Goal: Information Seeking & Learning: Compare options

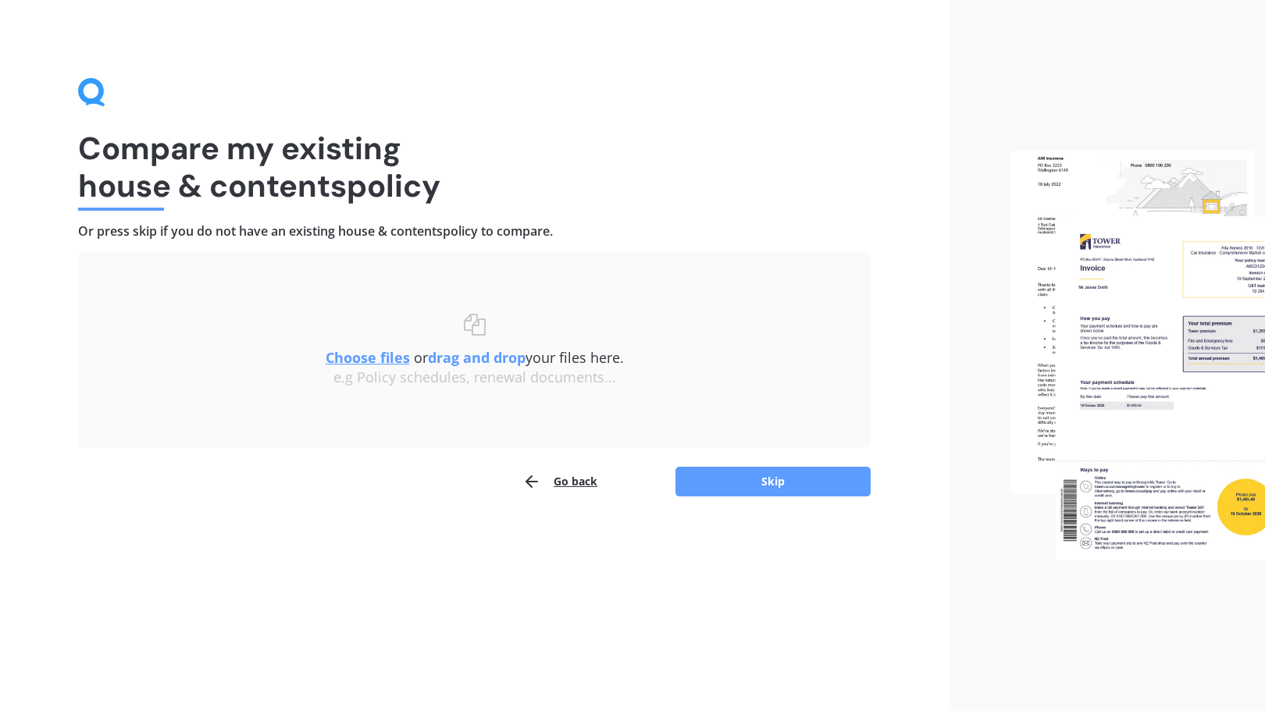
click at [372, 354] on u "Choose files" at bounding box center [367, 357] width 84 height 19
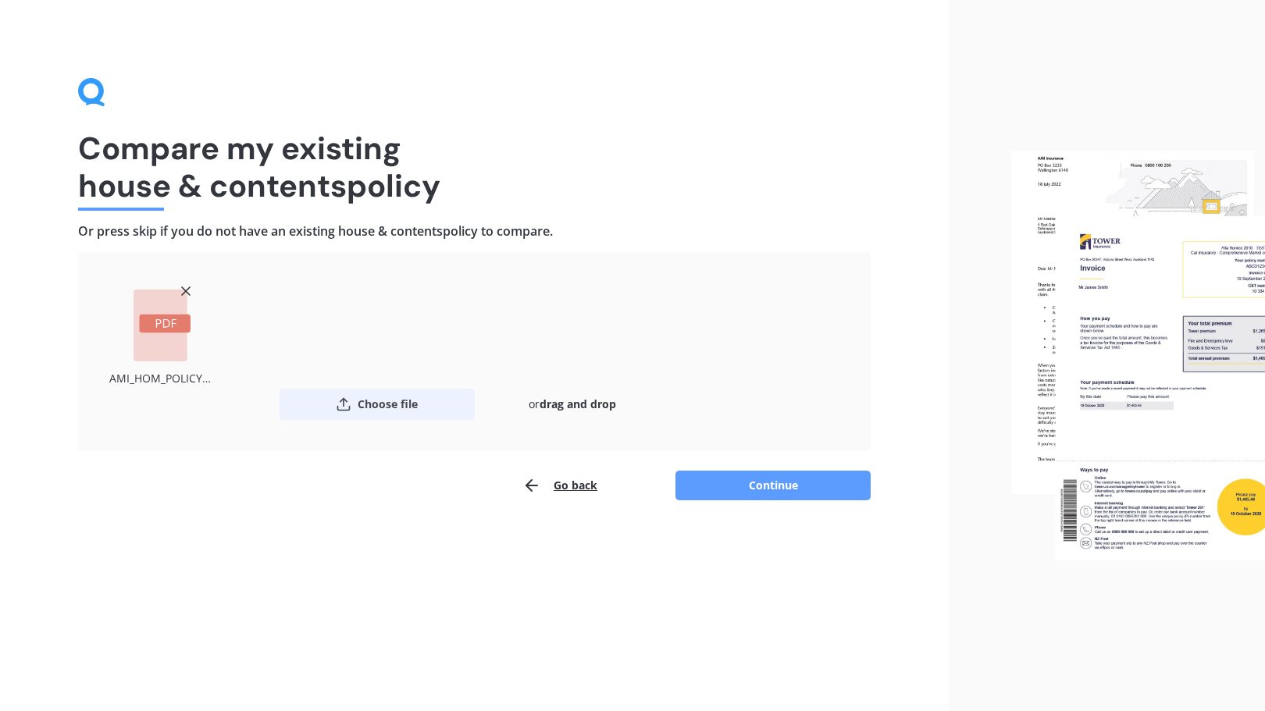
click at [382, 401] on button "Choose file" at bounding box center [376, 404] width 195 height 31
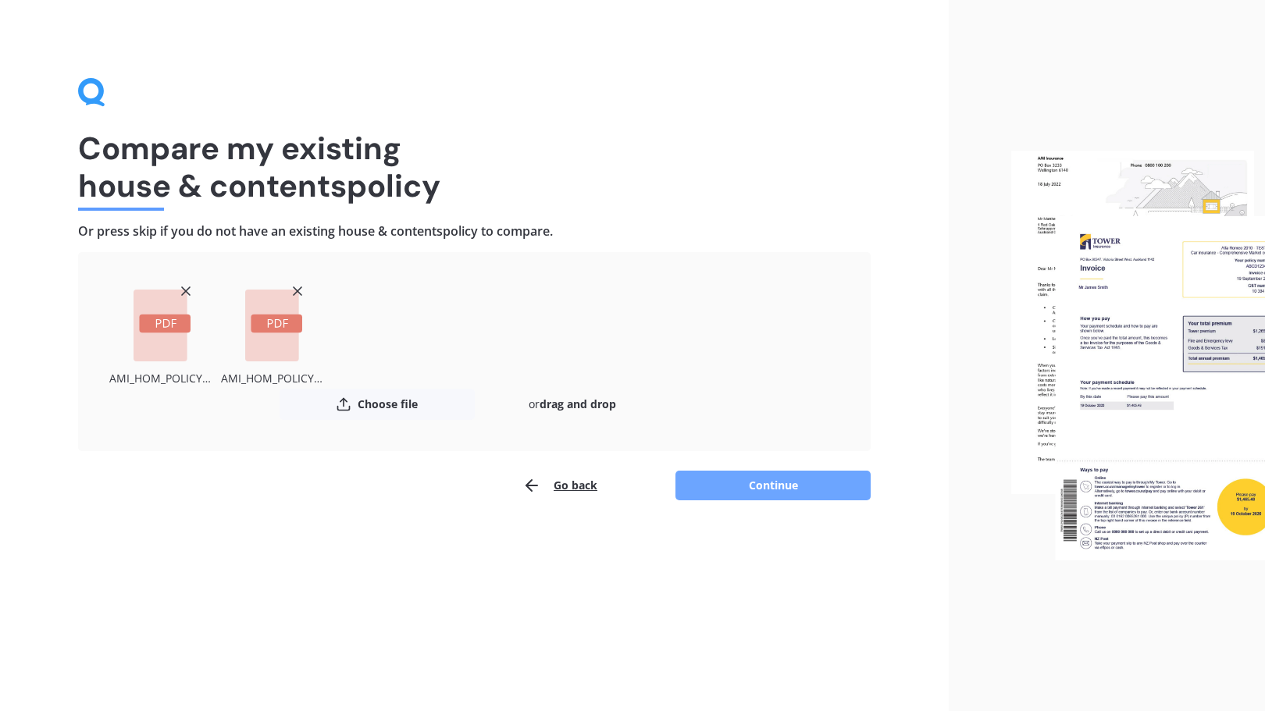
click at [779, 480] on button "Continue" at bounding box center [772, 486] width 195 height 30
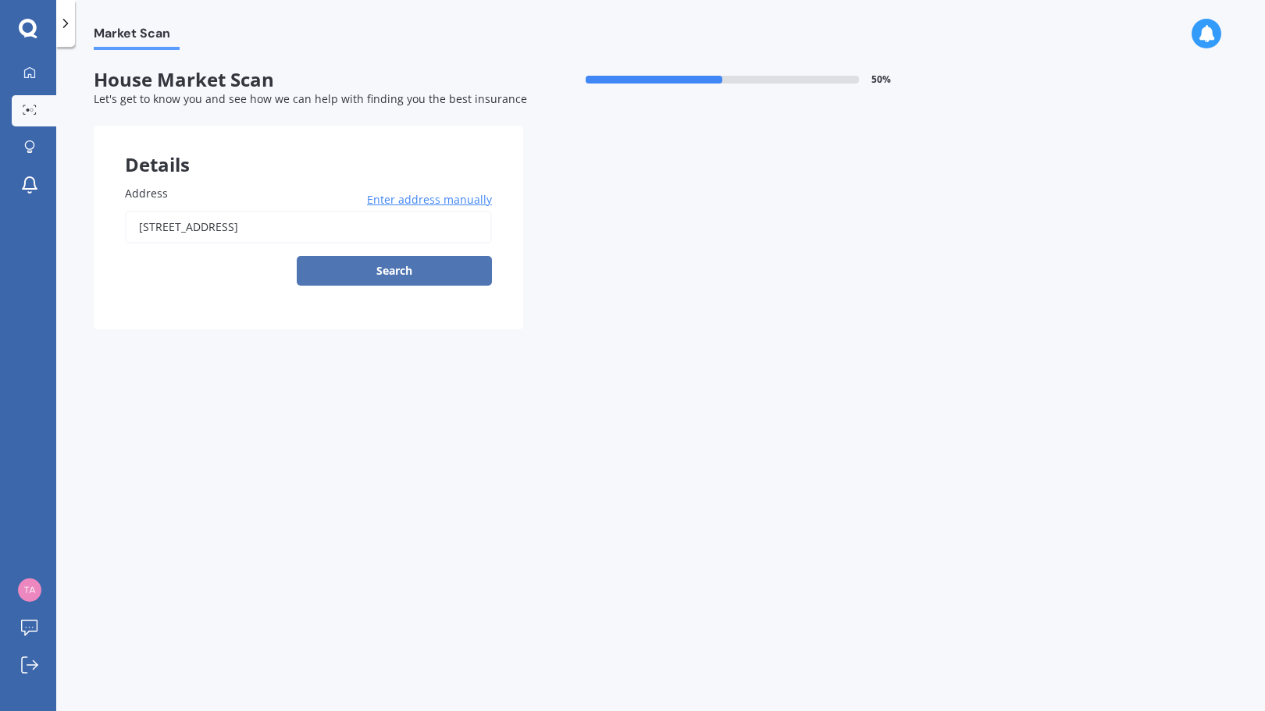
click at [393, 281] on button "Search" at bounding box center [394, 271] width 195 height 30
type input "[STREET_ADDRESS]"
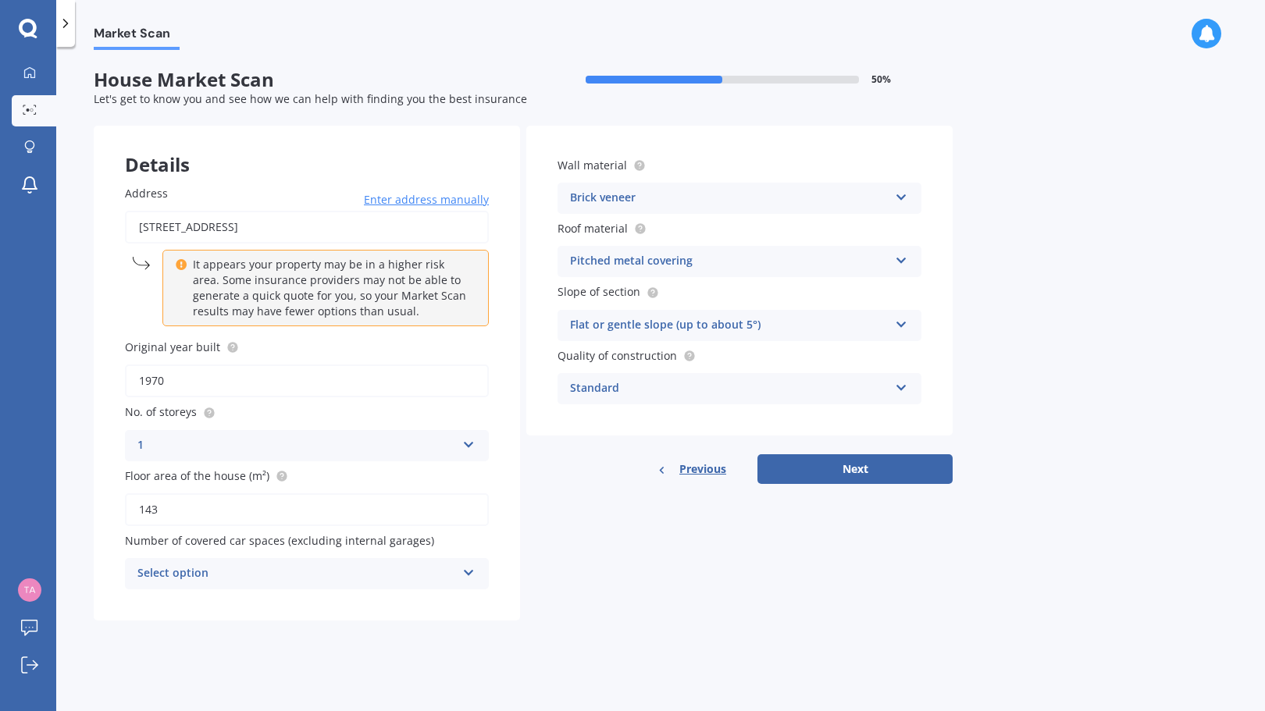
click at [904, 197] on icon at bounding box center [901, 194] width 13 height 11
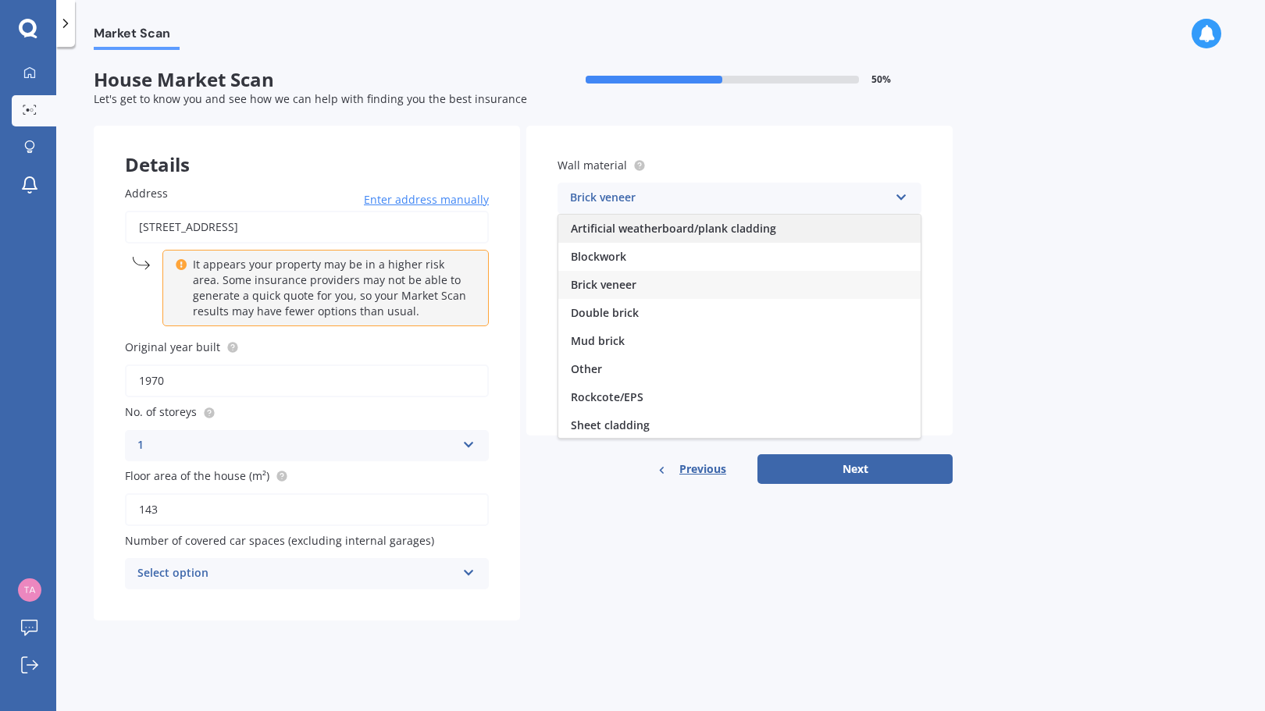
click at [755, 229] on span "Artificial weatherboard/plank cladding" at bounding box center [673, 228] width 205 height 15
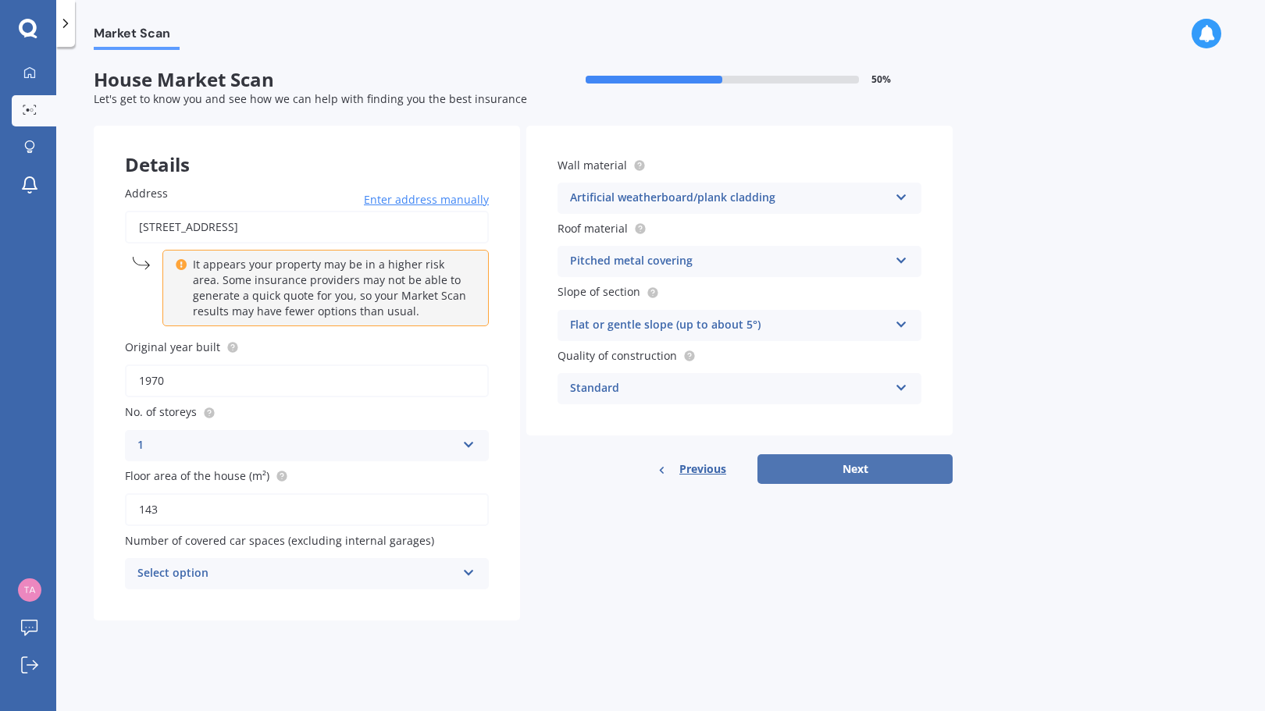
click at [886, 465] on button "Next" at bounding box center [854, 469] width 195 height 30
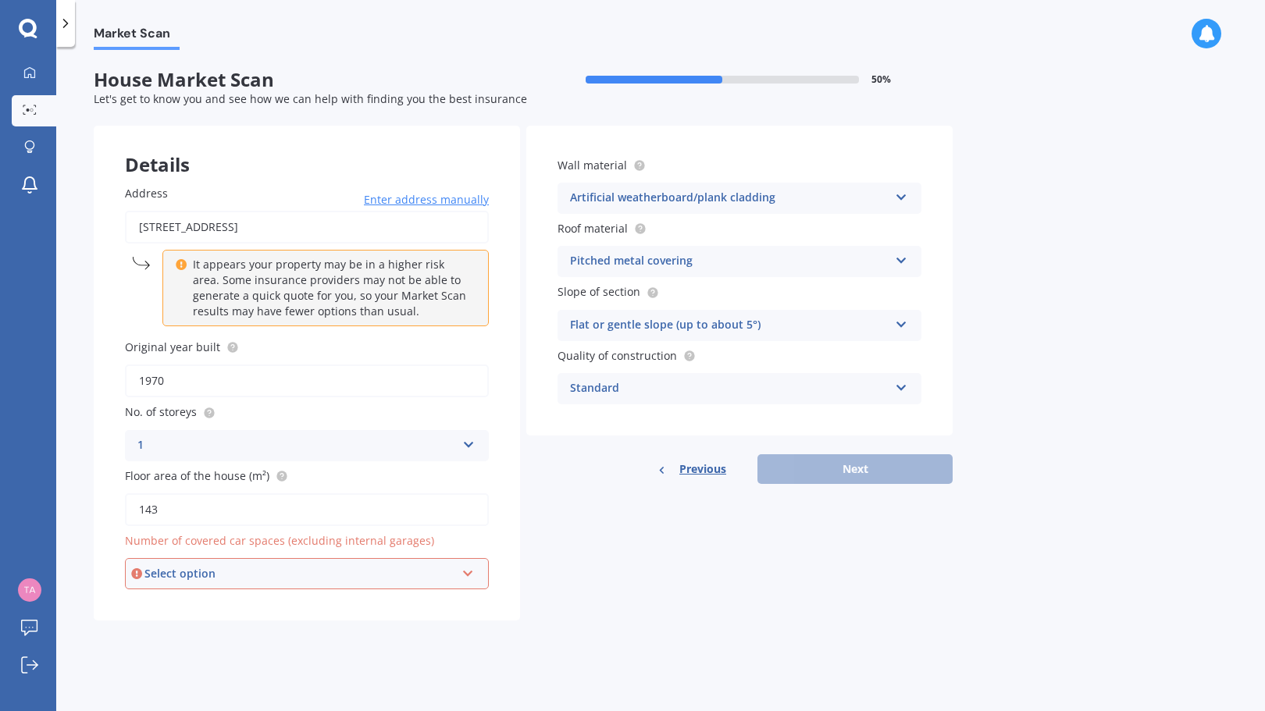
click at [467, 579] on div "Select option 0 1 2 3 4 5+" at bounding box center [307, 573] width 364 height 31
click at [467, 579] on div "0 0 1 2 3 4 5+" at bounding box center [307, 573] width 364 height 31
click at [467, 579] on div "Select option 0 1 2 3 4 5+" at bounding box center [307, 573] width 364 height 31
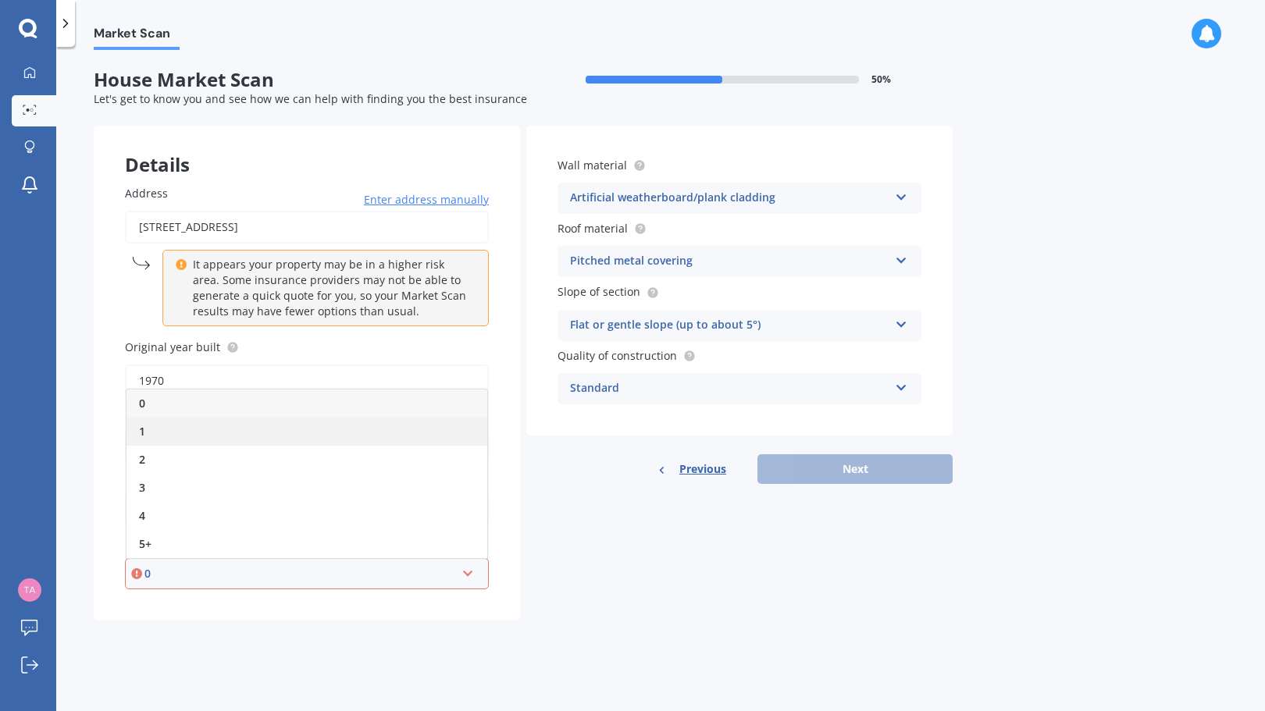
click at [229, 432] on div "1" at bounding box center [306, 432] width 361 height 28
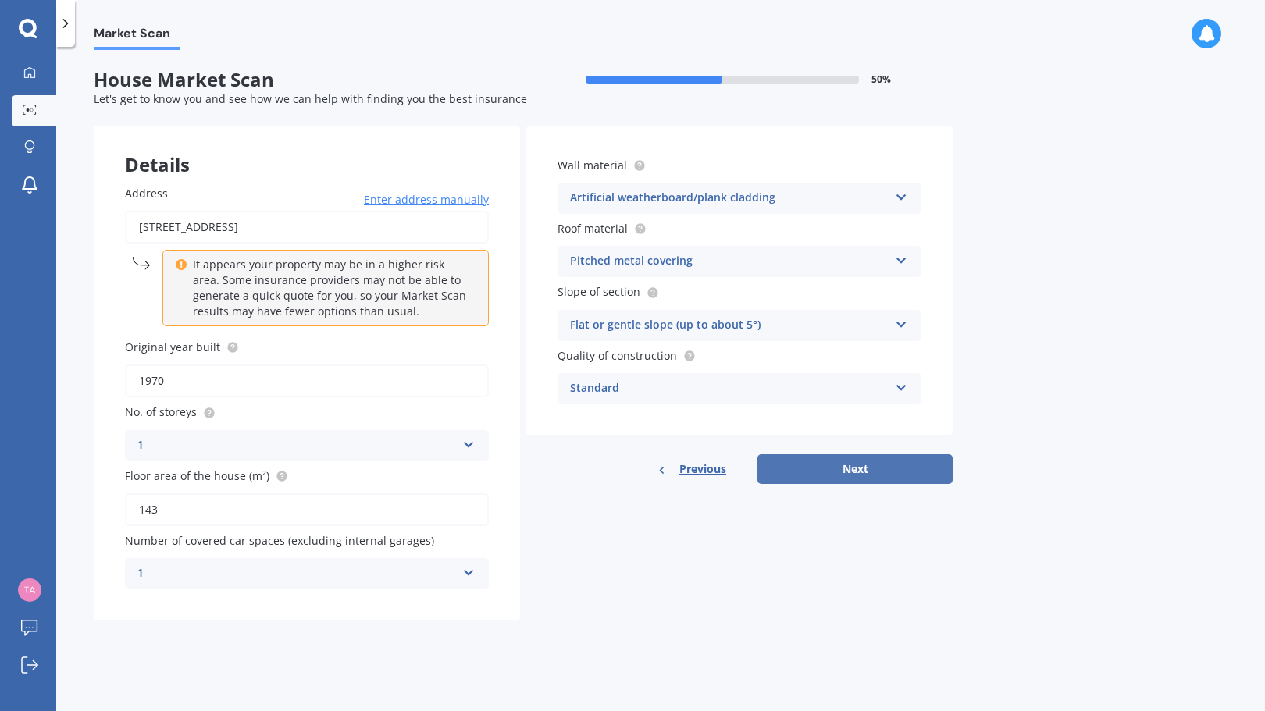
click at [903, 475] on button "Next" at bounding box center [854, 469] width 195 height 30
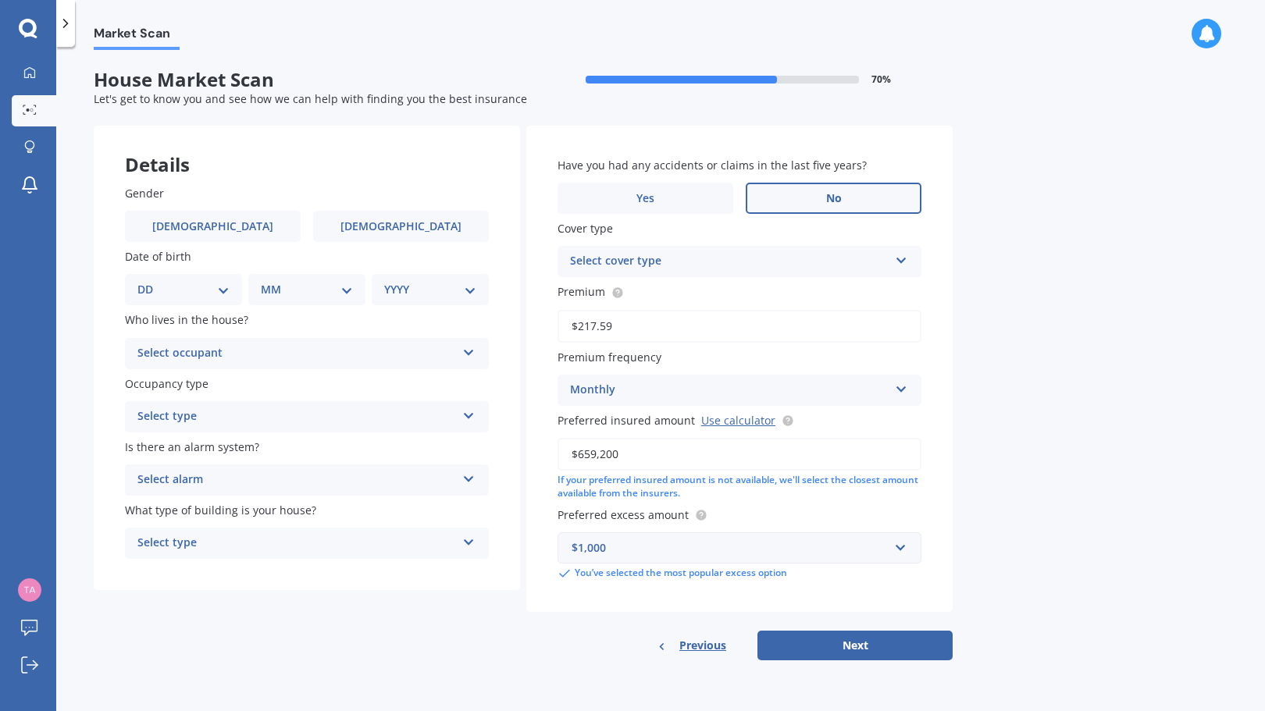
click at [833, 192] on span "No" at bounding box center [834, 198] width 16 height 13
click at [0, 0] on input "No" at bounding box center [0, 0] width 0 height 0
click at [898, 263] on icon at bounding box center [901, 257] width 13 height 11
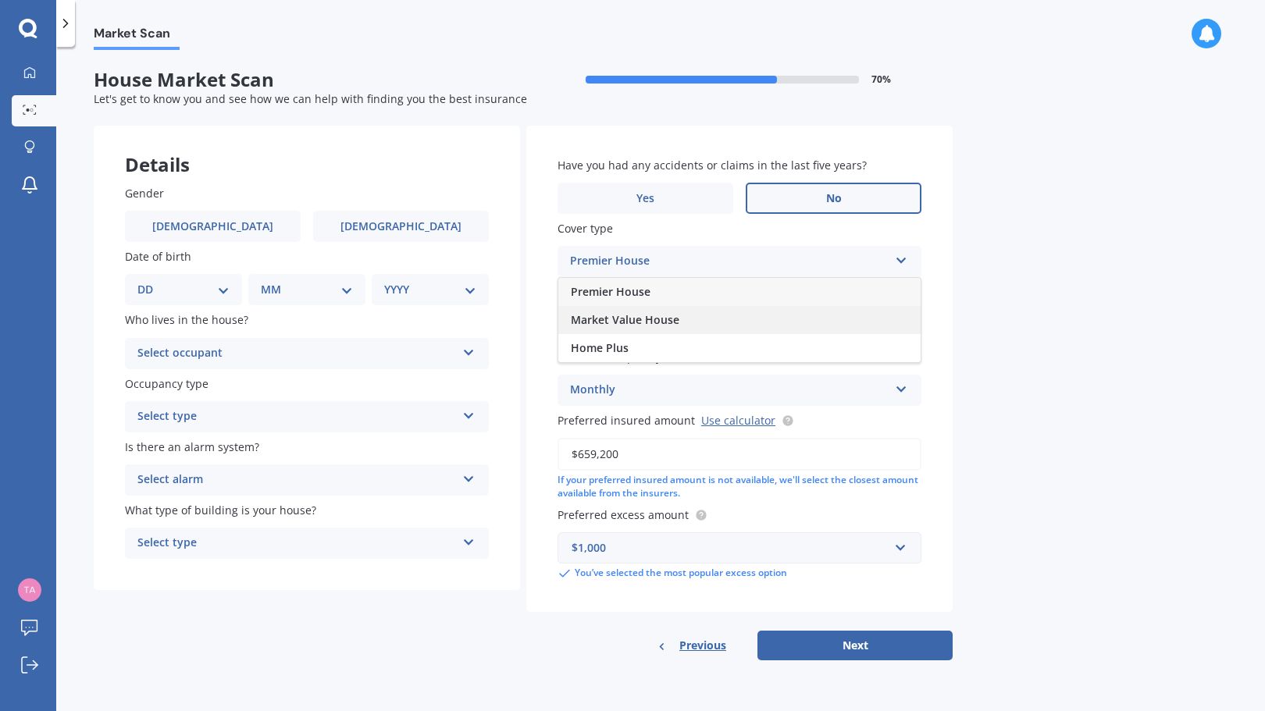
click at [712, 322] on div "Market Value House" at bounding box center [739, 320] width 362 height 28
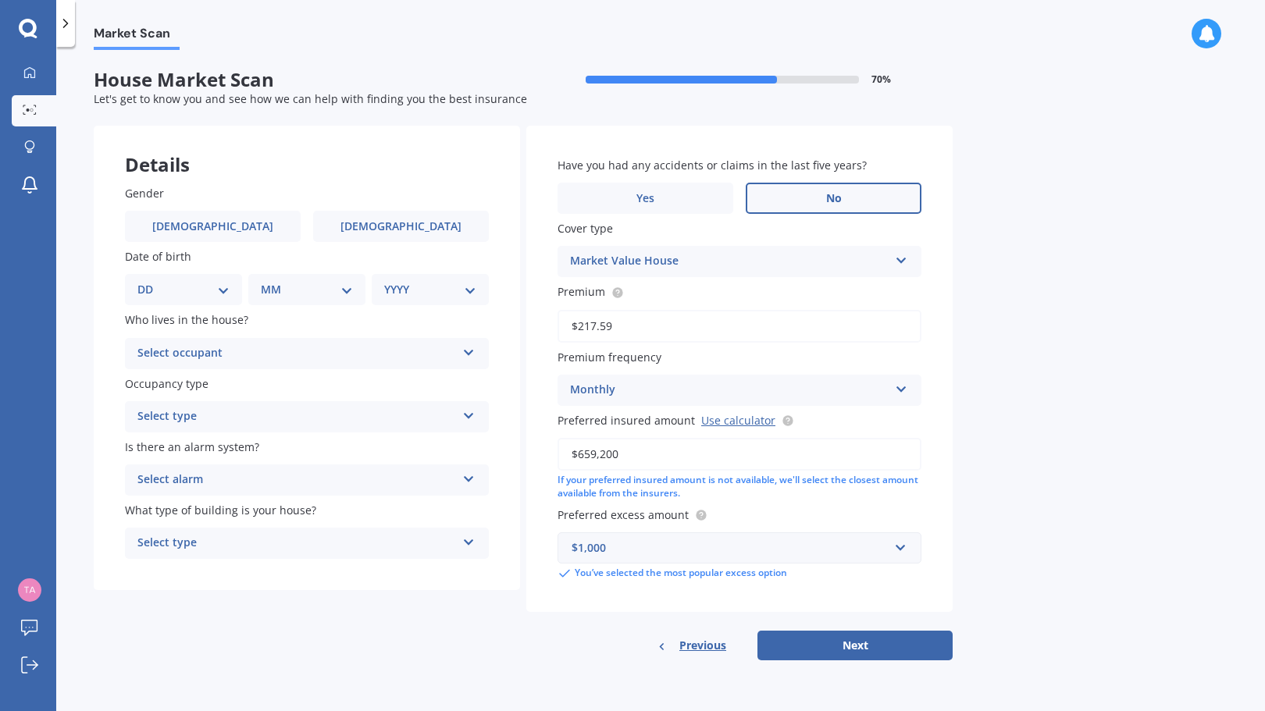
click at [832, 261] on div "Market Value House" at bounding box center [729, 261] width 318 height 19
click at [614, 291] on circle at bounding box center [617, 292] width 10 height 10
click at [478, 355] on div "Select occupant Owner Owner + Boarder" at bounding box center [307, 353] width 364 height 31
click at [416, 382] on div "Owner" at bounding box center [307, 384] width 362 height 28
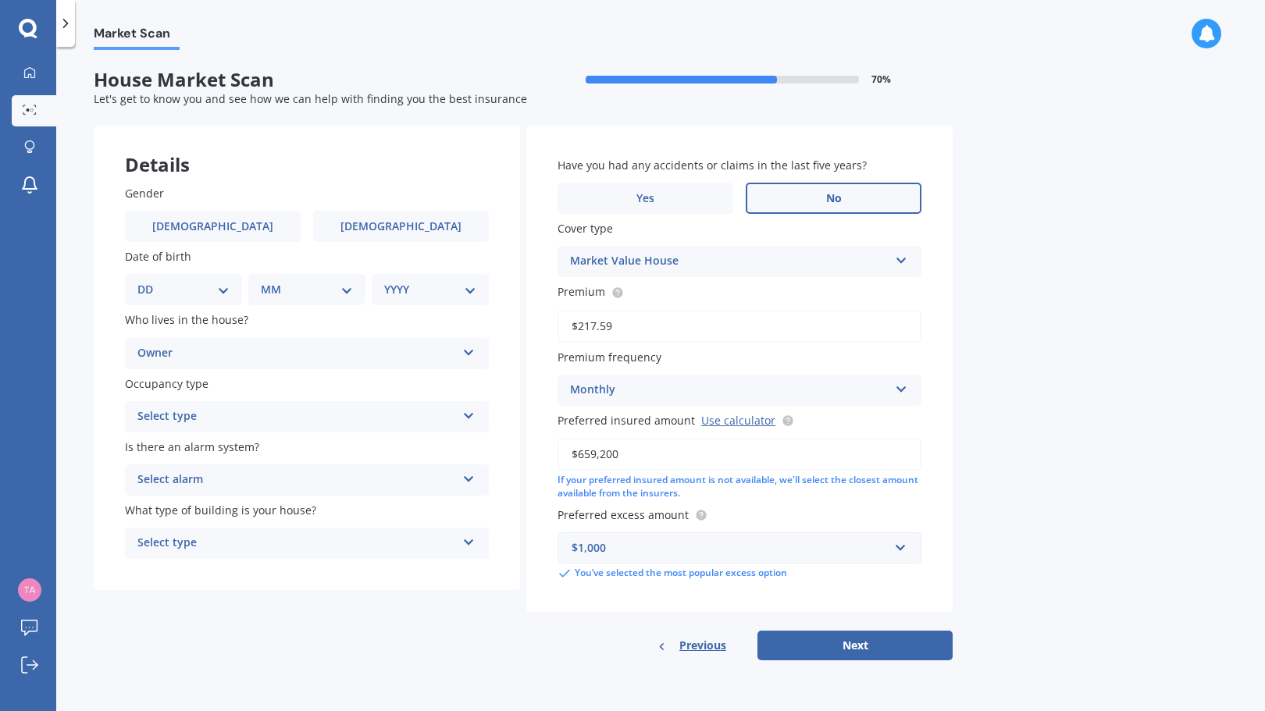
click at [467, 414] on icon at bounding box center [468, 412] width 13 height 11
click at [413, 442] on div "Permanent" at bounding box center [307, 447] width 362 height 28
click at [478, 474] on div "Select alarm Yes, monitored Yes, not monitored No" at bounding box center [307, 479] width 364 height 31
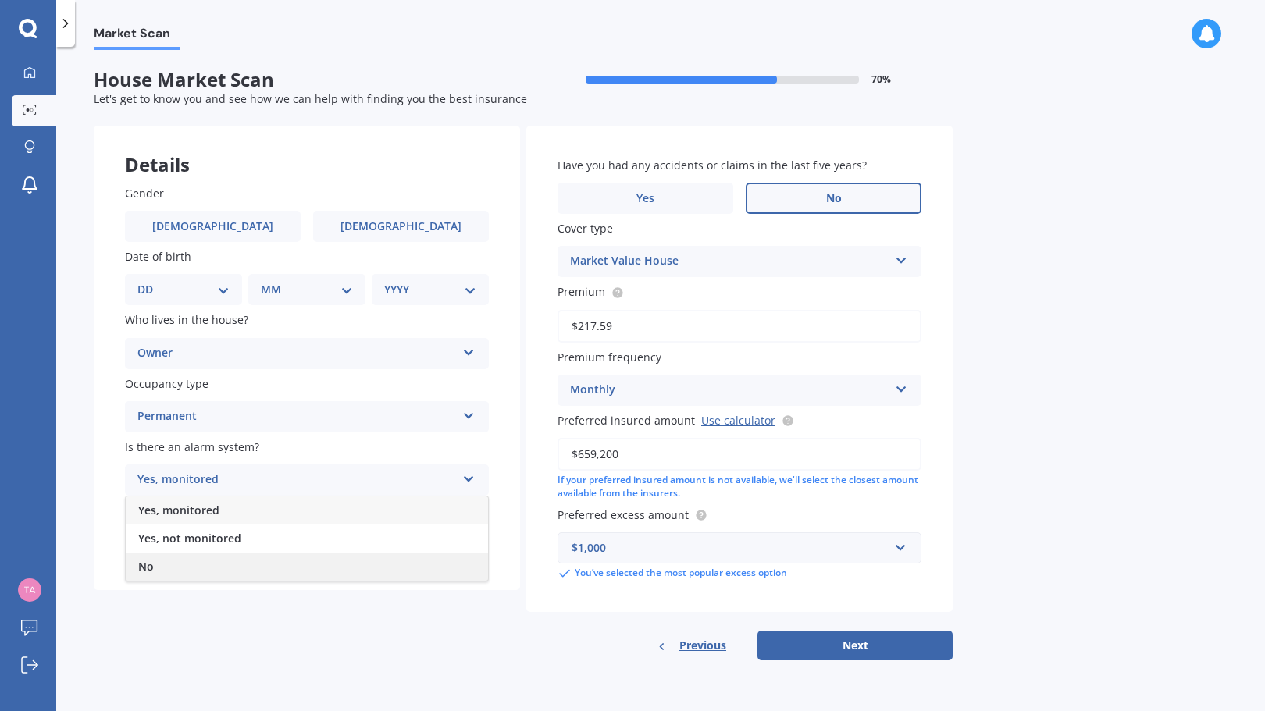
click at [311, 569] on div "No" at bounding box center [307, 567] width 362 height 28
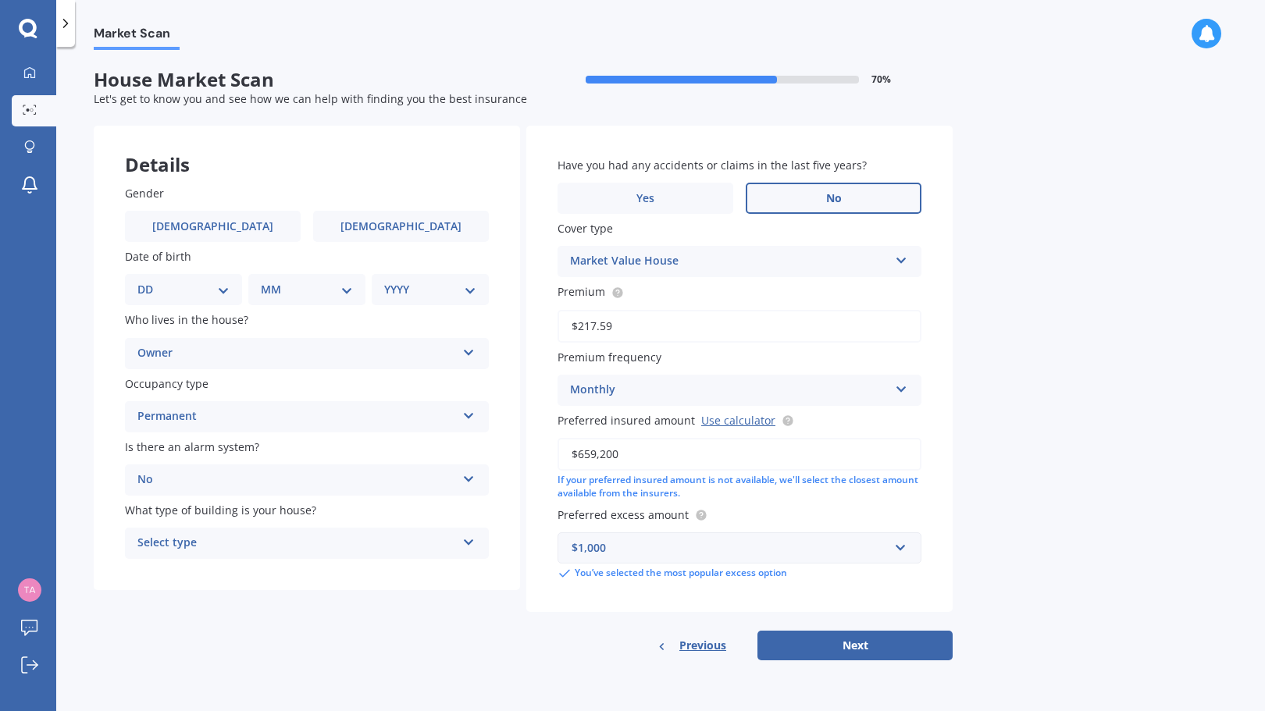
click at [329, 553] on div "Select type" at bounding box center [296, 543] width 318 height 19
click at [274, 570] on div "Freestanding" at bounding box center [307, 574] width 362 height 28
click at [897, 647] on button "Next" at bounding box center [854, 646] width 195 height 30
click at [897, 647] on div "Previous Next" at bounding box center [739, 646] width 426 height 30
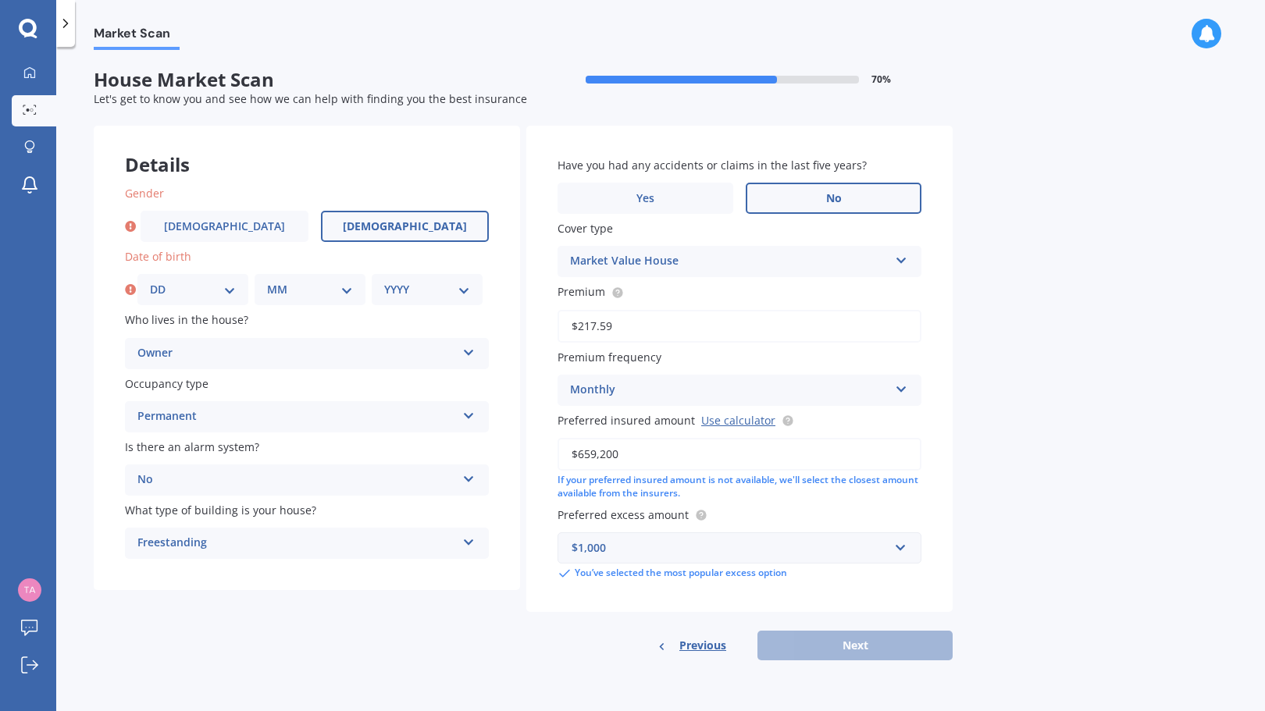
click at [370, 228] on label "[DEMOGRAPHIC_DATA]" at bounding box center [405, 226] width 168 height 31
click at [0, 0] on input "[DEMOGRAPHIC_DATA]" at bounding box center [0, 0] width 0 height 0
click at [230, 289] on select "DD 01 02 03 04 05 06 07 08 09 10 11 12 13 14 15 16 17 18 19 20 21 22 23 24 25 2…" at bounding box center [193, 289] width 86 height 17
click at [232, 233] on label "[DEMOGRAPHIC_DATA]" at bounding box center [213, 226] width 176 height 31
click at [0, 0] on input "[DEMOGRAPHIC_DATA]" at bounding box center [0, 0] width 0 height 0
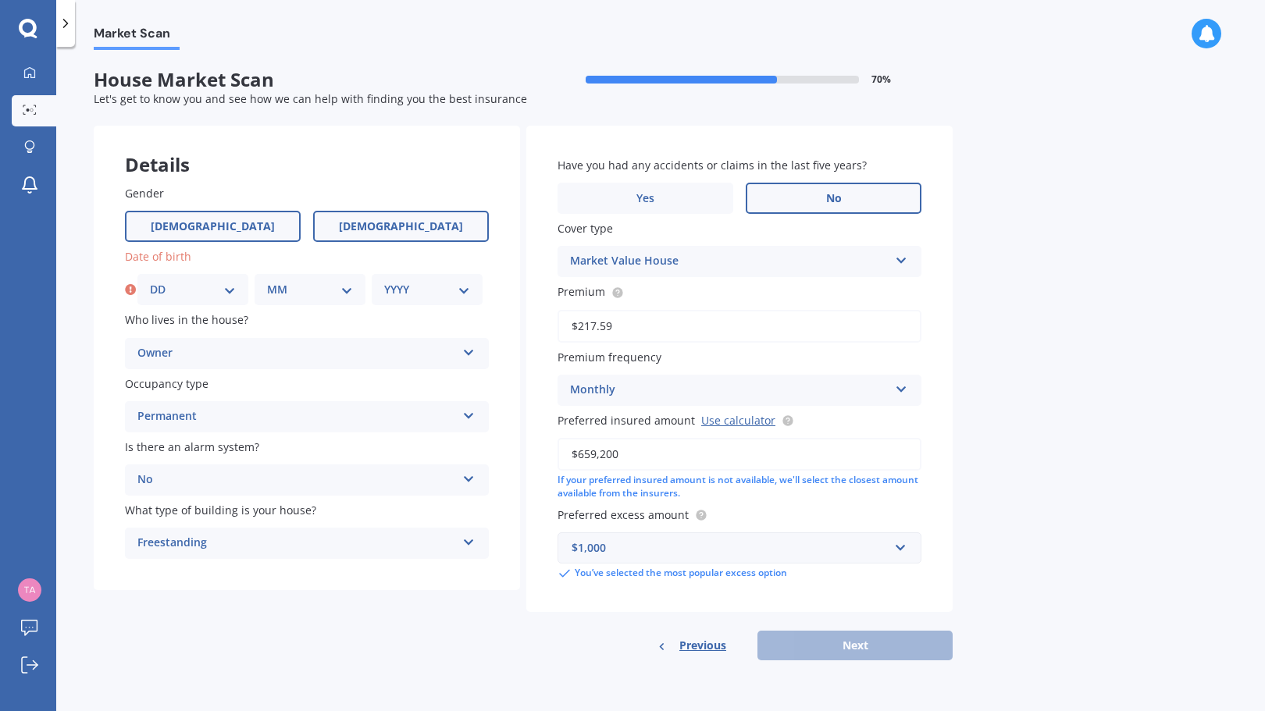
click at [422, 229] on label "[DEMOGRAPHIC_DATA]" at bounding box center [401, 226] width 176 height 31
click at [0, 0] on input "[DEMOGRAPHIC_DATA]" at bounding box center [0, 0] width 0 height 0
click at [232, 283] on select "DD 01 02 03 04 05 06 07 08 09 10 11 12 13 14 15 16 17 18 19 20 21 22 23 24 25 2…" at bounding box center [193, 289] width 86 height 17
click at [227, 293] on select "DD 01 02 03 04 05 06 07 08 09 10 11 12 13 14 15 16 17 18 19 20 21 22 23 24 25 2…" at bounding box center [193, 289] width 86 height 17
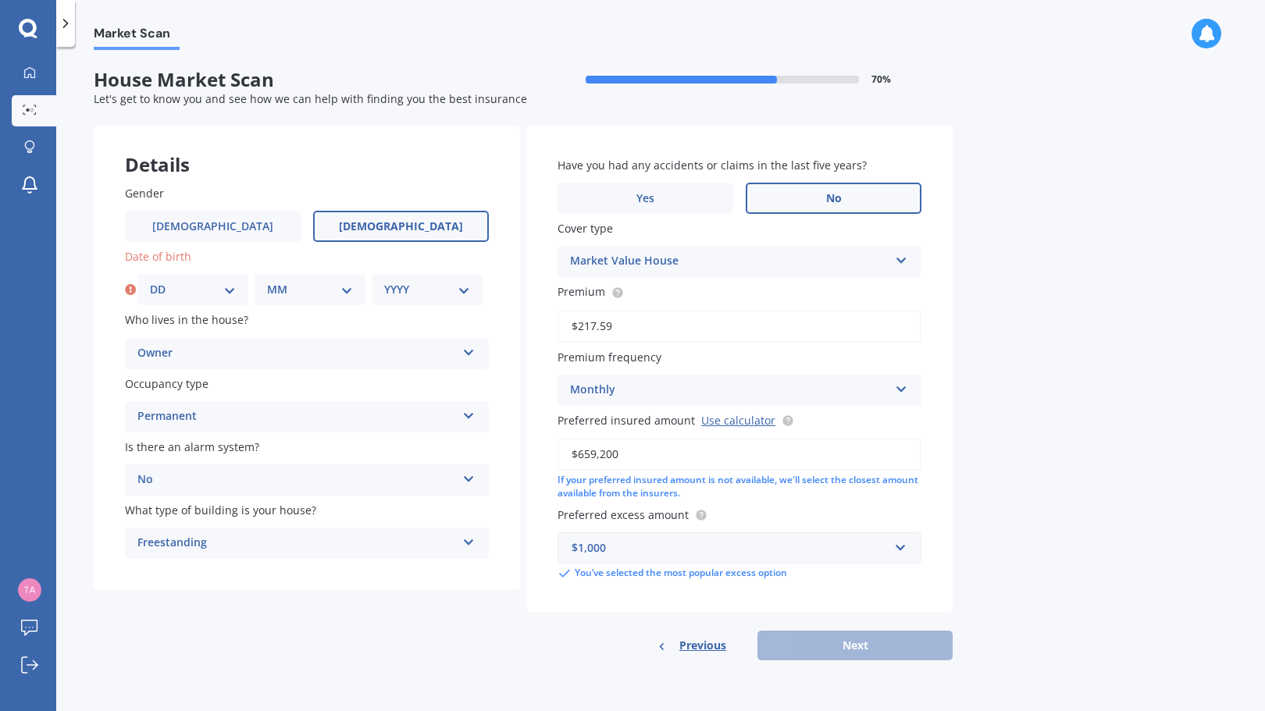
select select "16"
click at [150, 281] on select "DD 01 02 03 04 05 06 07 08 09 10 11 12 13 14 15 16 17 18 19 20 21 22 23 24 25 2…" at bounding box center [193, 289] width 86 height 17
click at [172, 637] on div "Details Gender [DEMOGRAPHIC_DATA] [DEMOGRAPHIC_DATA] Date of birth DD 01 02 03 …" at bounding box center [523, 393] width 859 height 535
click at [346, 290] on select "MM 01 02 03 04 05 06 07 08 09 10 11 12" at bounding box center [310, 289] width 86 height 17
select select "10"
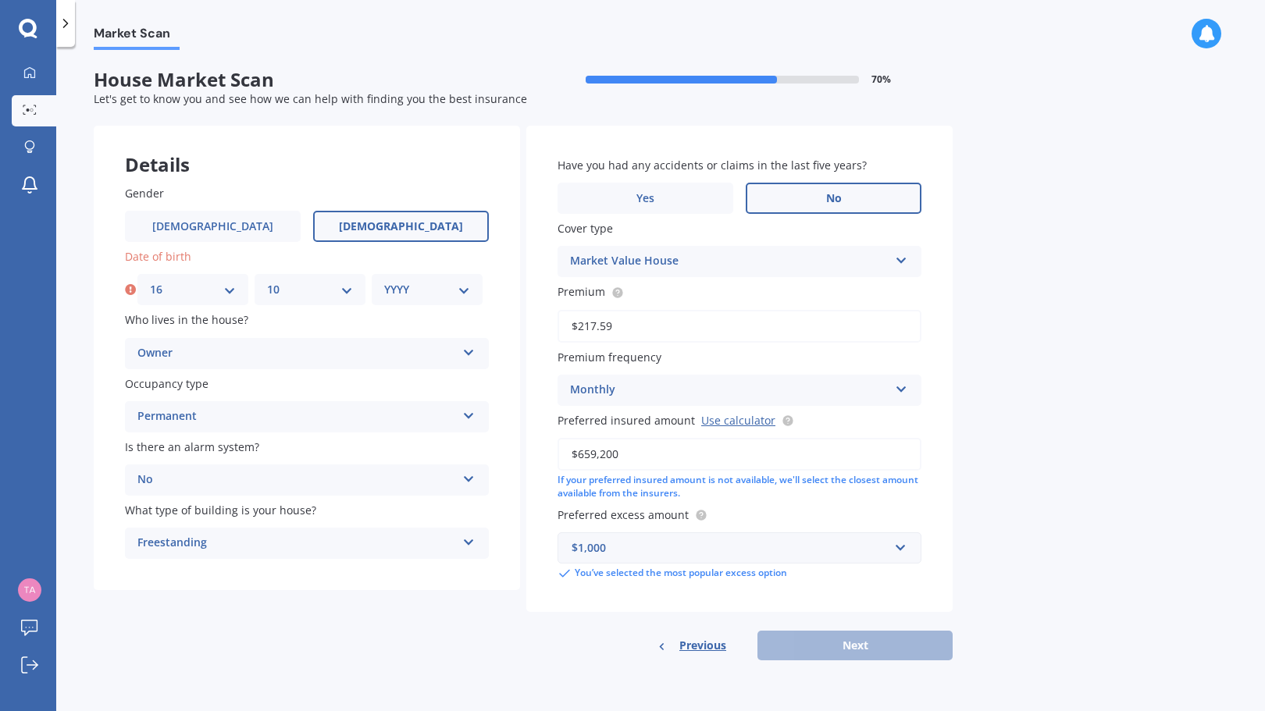
click at [267, 281] on select "MM 01 02 03 04 05 06 07 08 09 10 11 12" at bounding box center [310, 289] width 86 height 17
click at [463, 290] on select "YYYY 2009 2008 2007 2006 2005 2004 2003 2002 2001 2000 1999 1998 1997 1996 1995…" at bounding box center [427, 289] width 86 height 17
select select "1989"
click at [384, 281] on select "YYYY 2009 2008 2007 2006 2005 2004 2003 2002 2001 2000 1999 1998 1997 1996 1995…" at bounding box center [427, 289] width 86 height 17
click at [895, 638] on button "Next" at bounding box center [854, 646] width 195 height 30
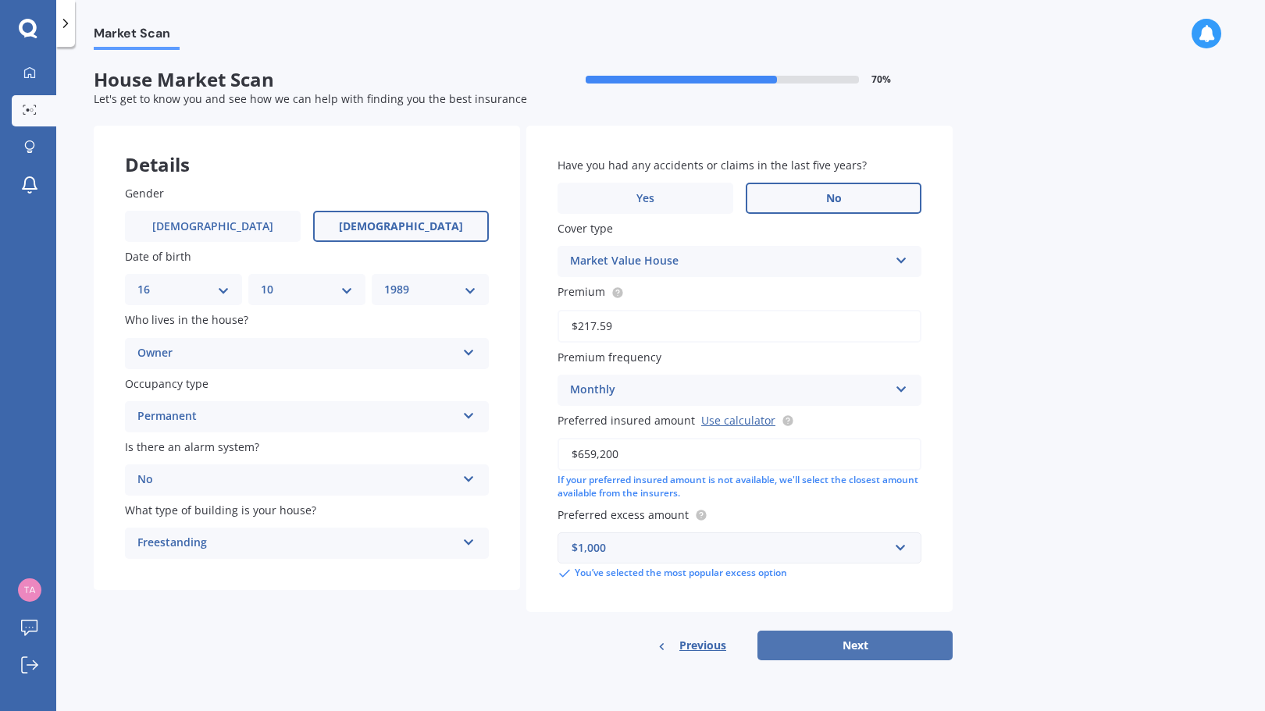
select select "16"
select select "10"
select select "1989"
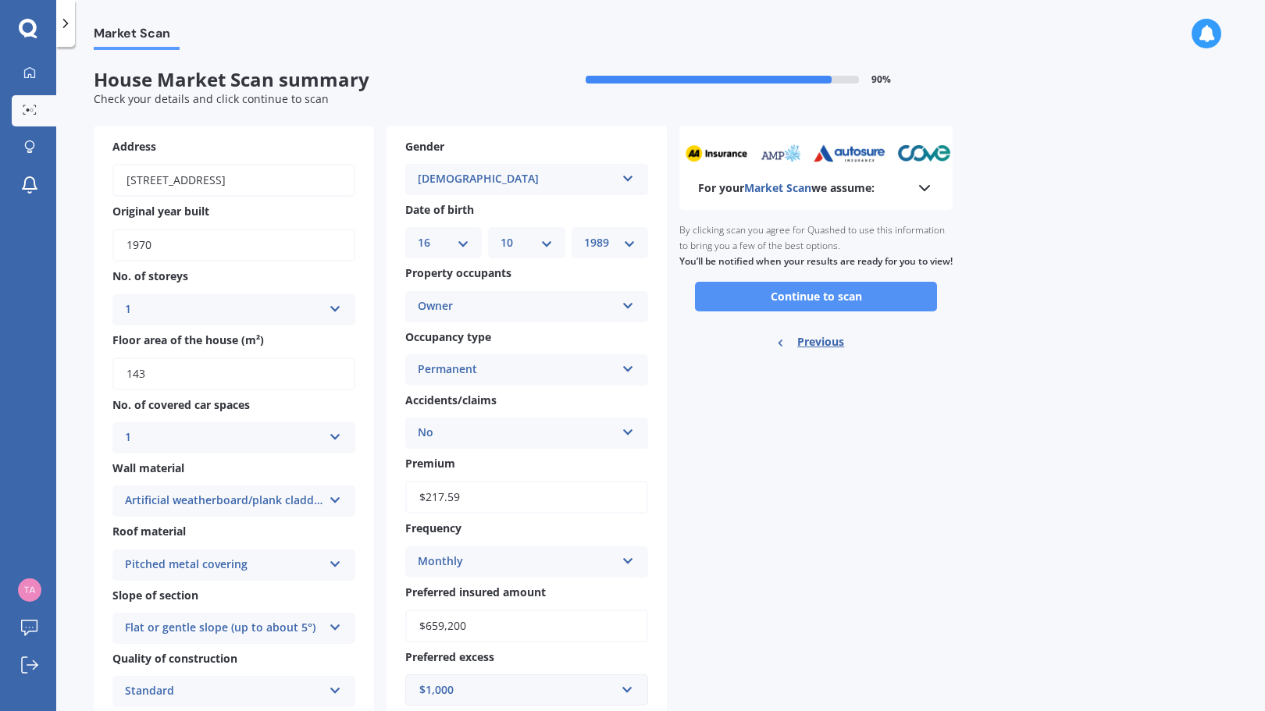
click at [845, 311] on button "Continue to scan" at bounding box center [816, 297] width 242 height 30
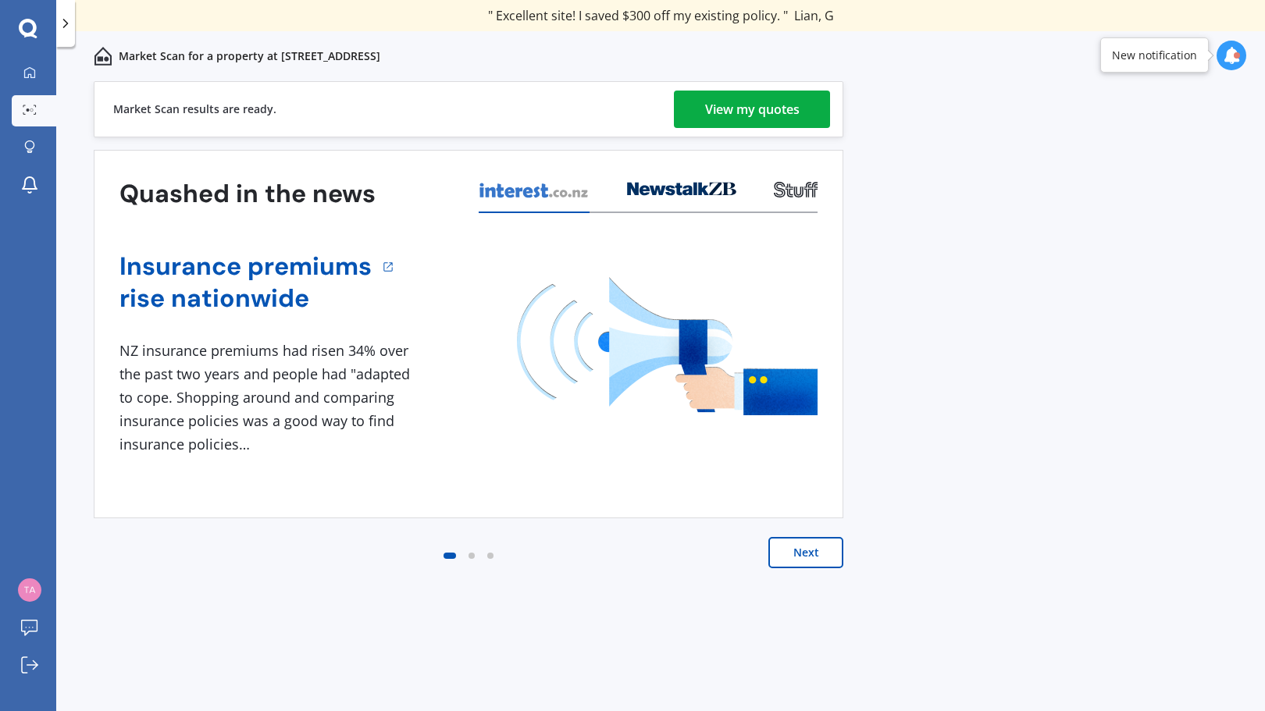
click at [762, 107] on div "View my quotes" at bounding box center [752, 109] width 94 height 37
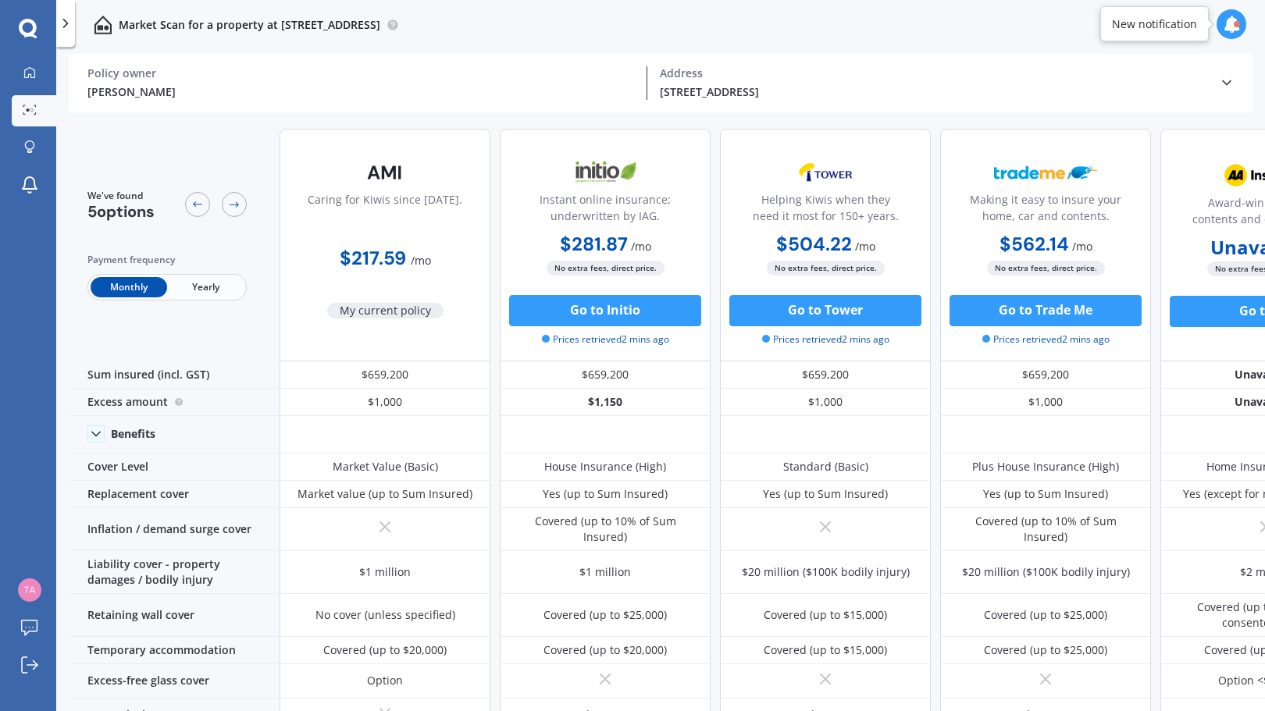
click at [1251, 249] on b "Unavailable" at bounding box center [1266, 248] width 112 height 16
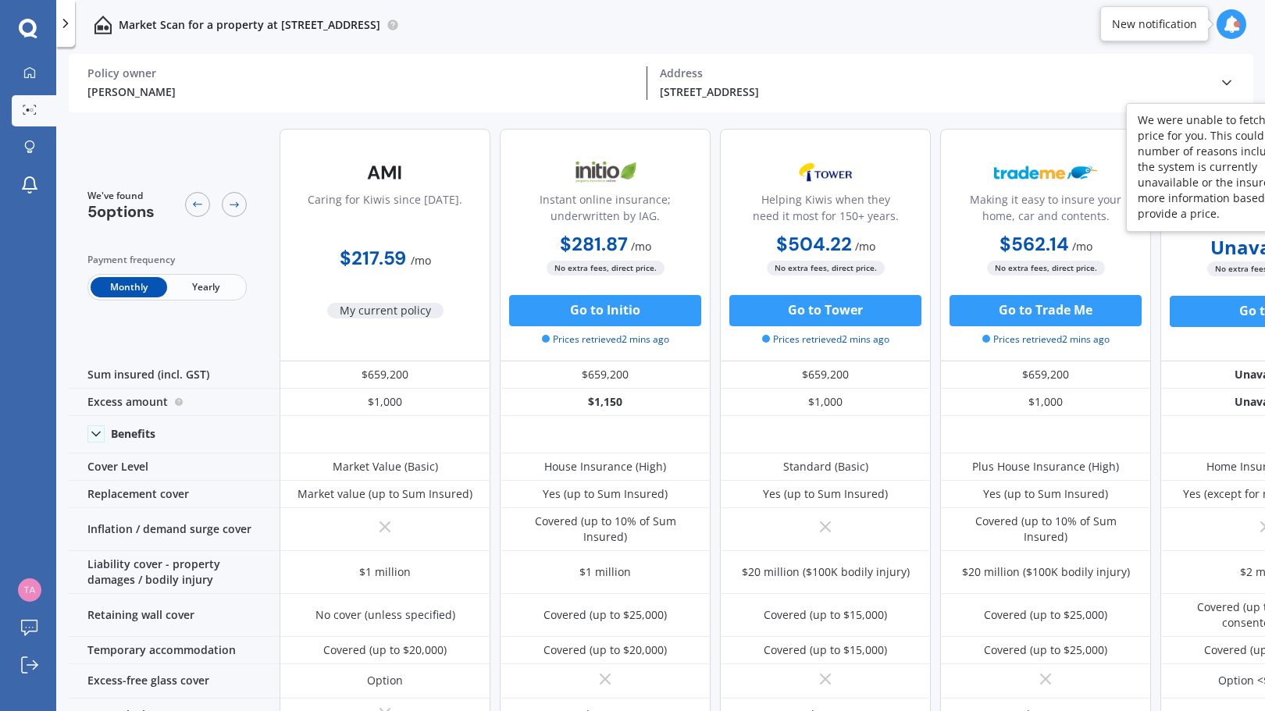
drag, startPoint x: 1256, startPoint y: 348, endPoint x: 1256, endPoint y: 358, distance: 9.4
click at [1256, 358] on div "Award-winning home, contents and car insurance. Unavailable No extra fees, dire…" at bounding box center [1265, 245] width 211 height 233
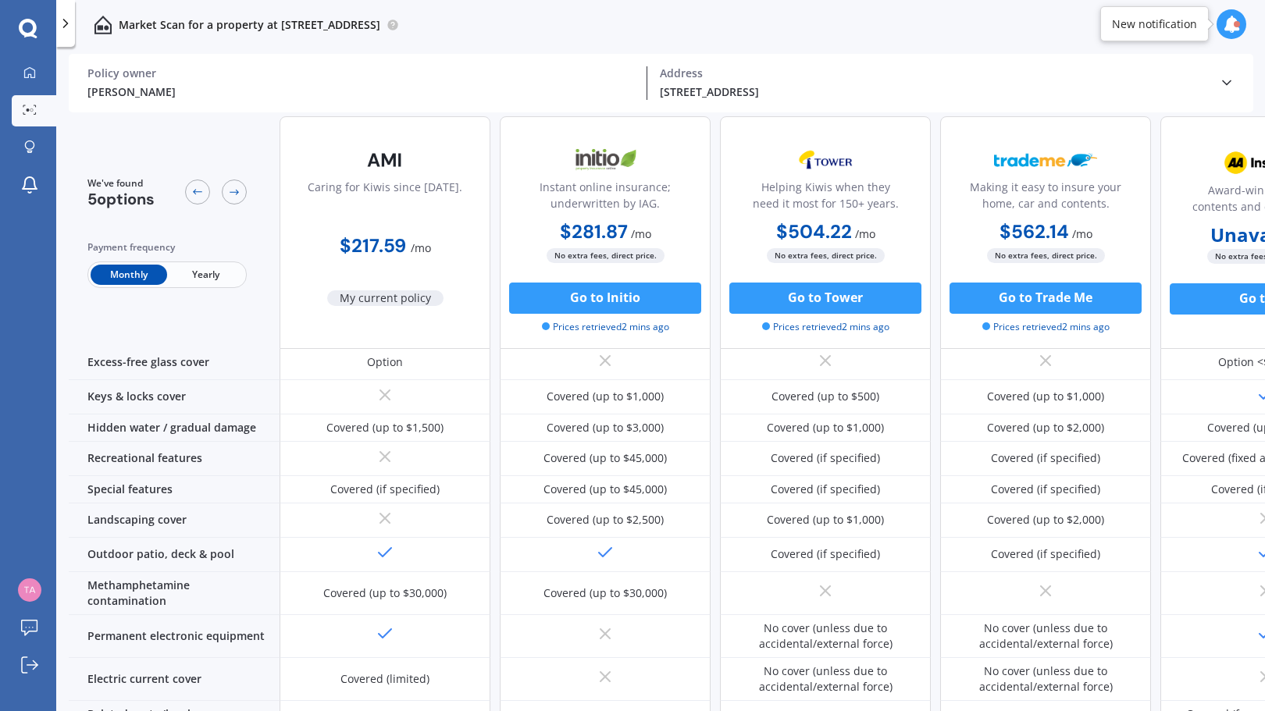
scroll to position [707, 0]
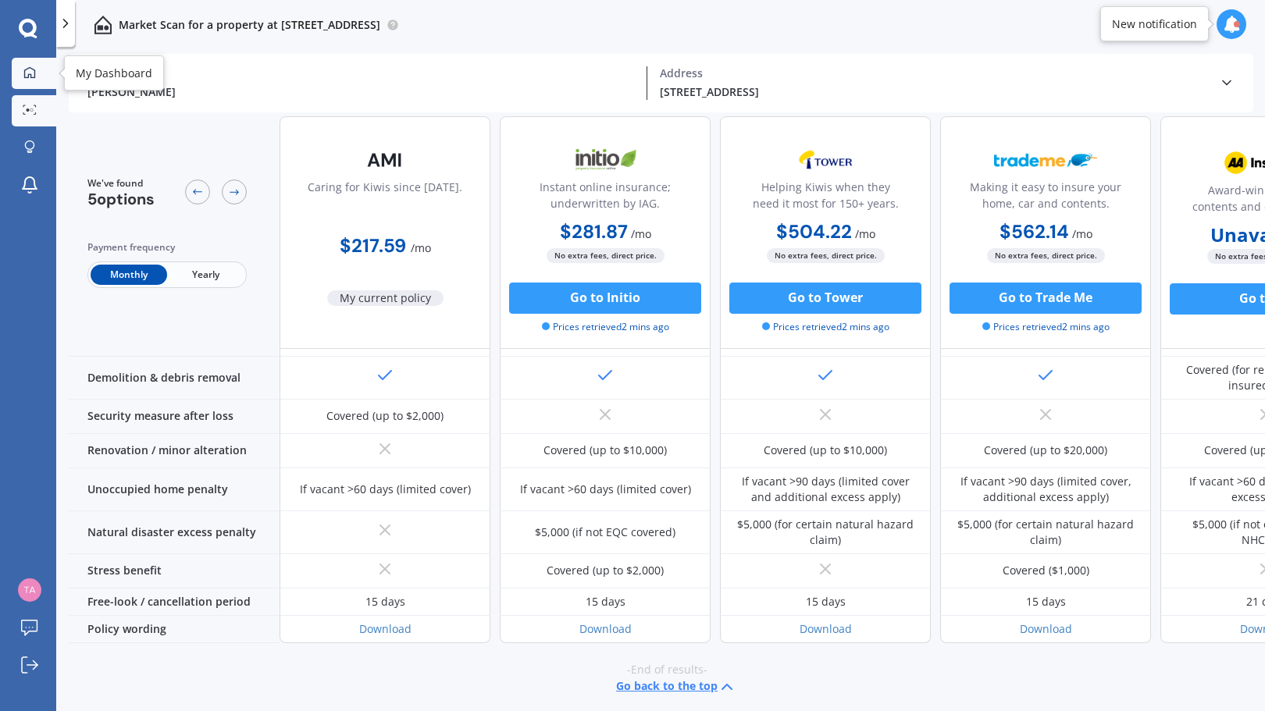
click at [26, 72] on icon at bounding box center [29, 72] width 12 height 12
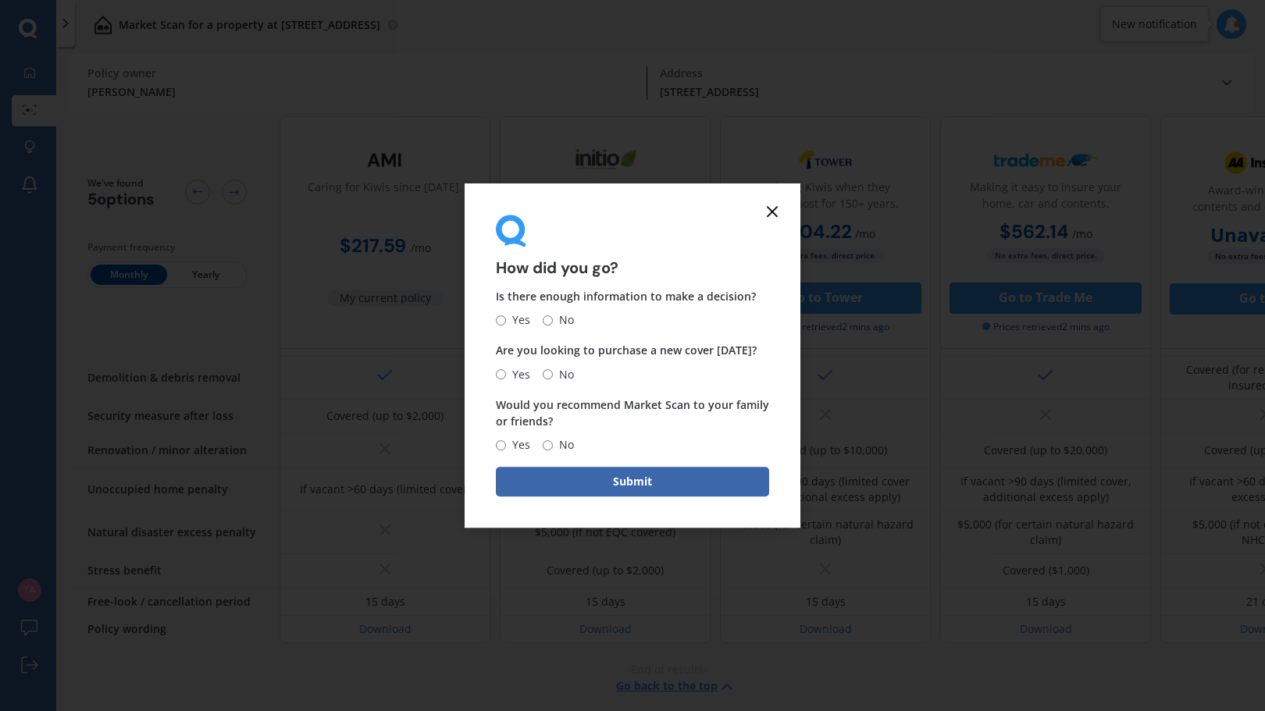
click at [777, 203] on icon at bounding box center [772, 211] width 19 height 19
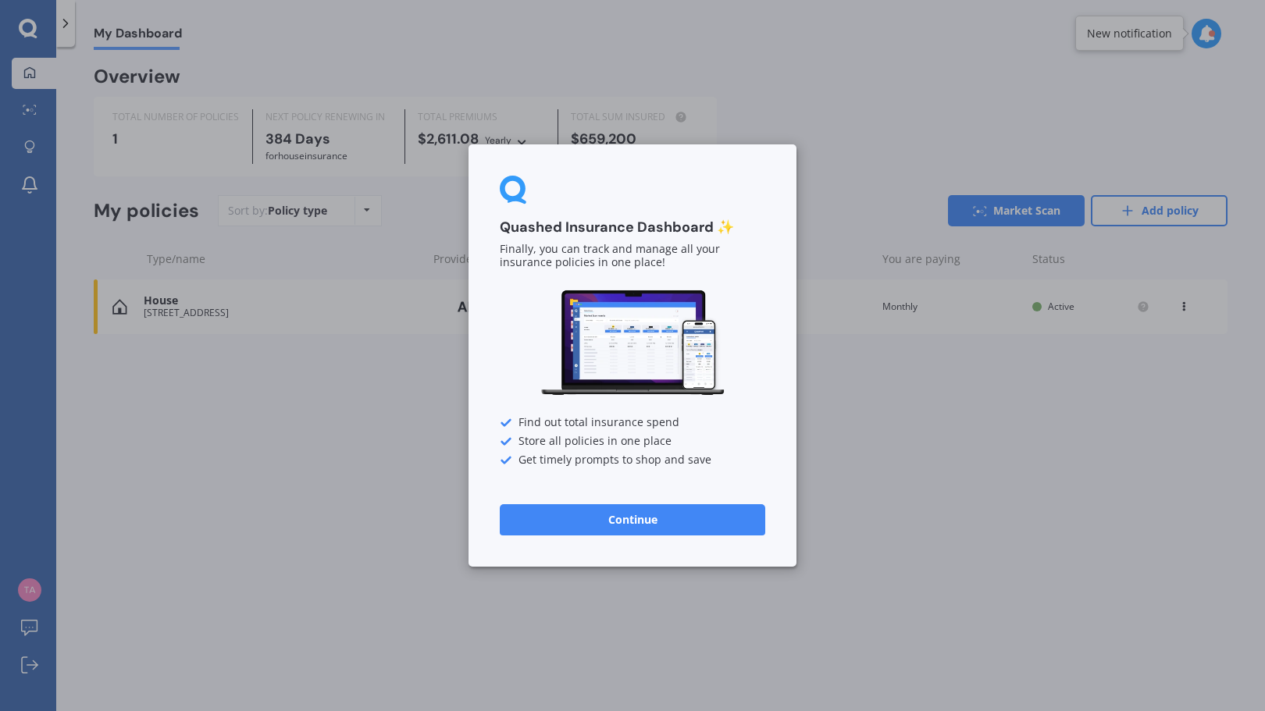
click at [631, 528] on button "Continue" at bounding box center [632, 519] width 265 height 31
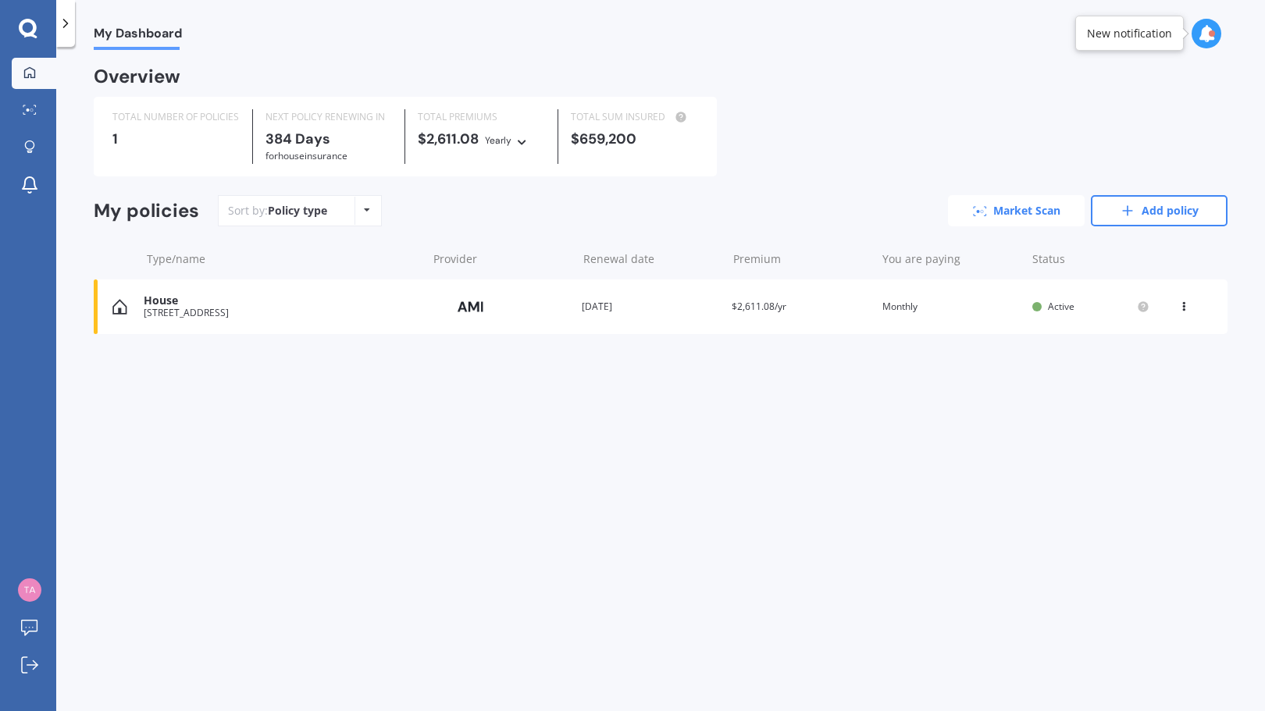
click at [969, 206] on link "Market Scan" at bounding box center [1016, 210] width 137 height 31
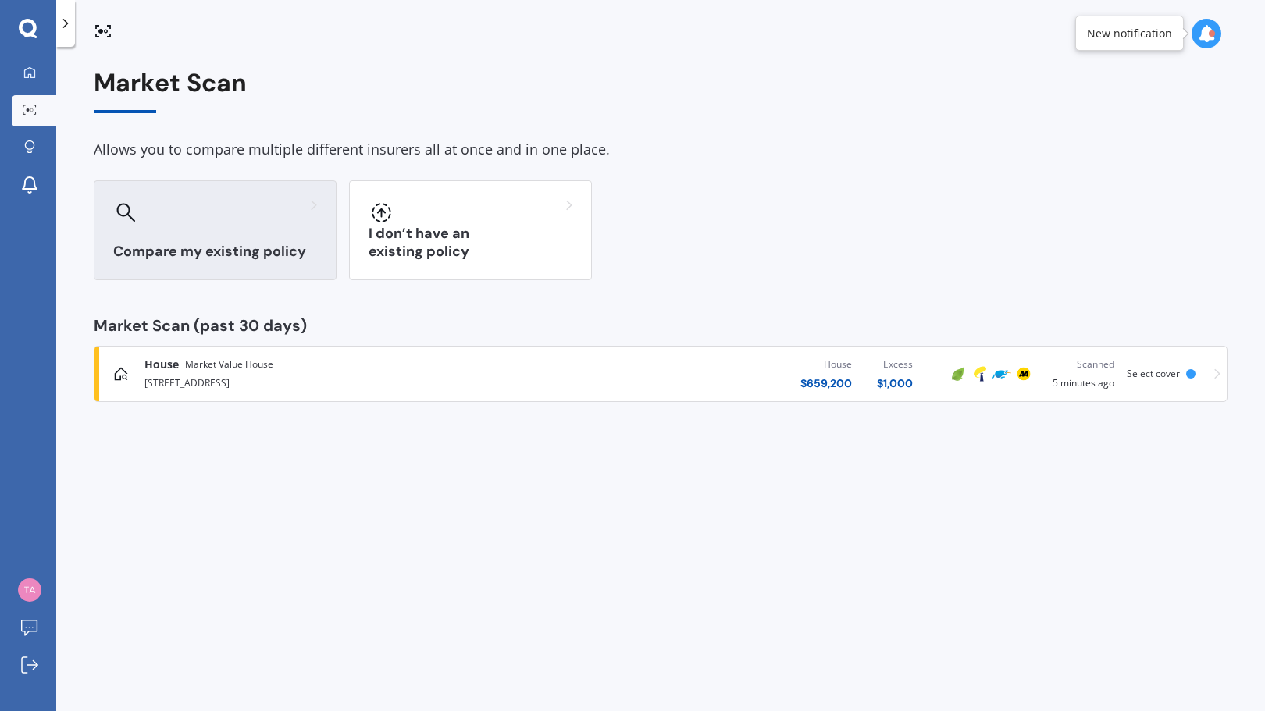
click at [240, 248] on h3 "Compare my existing policy" at bounding box center [215, 252] width 204 height 18
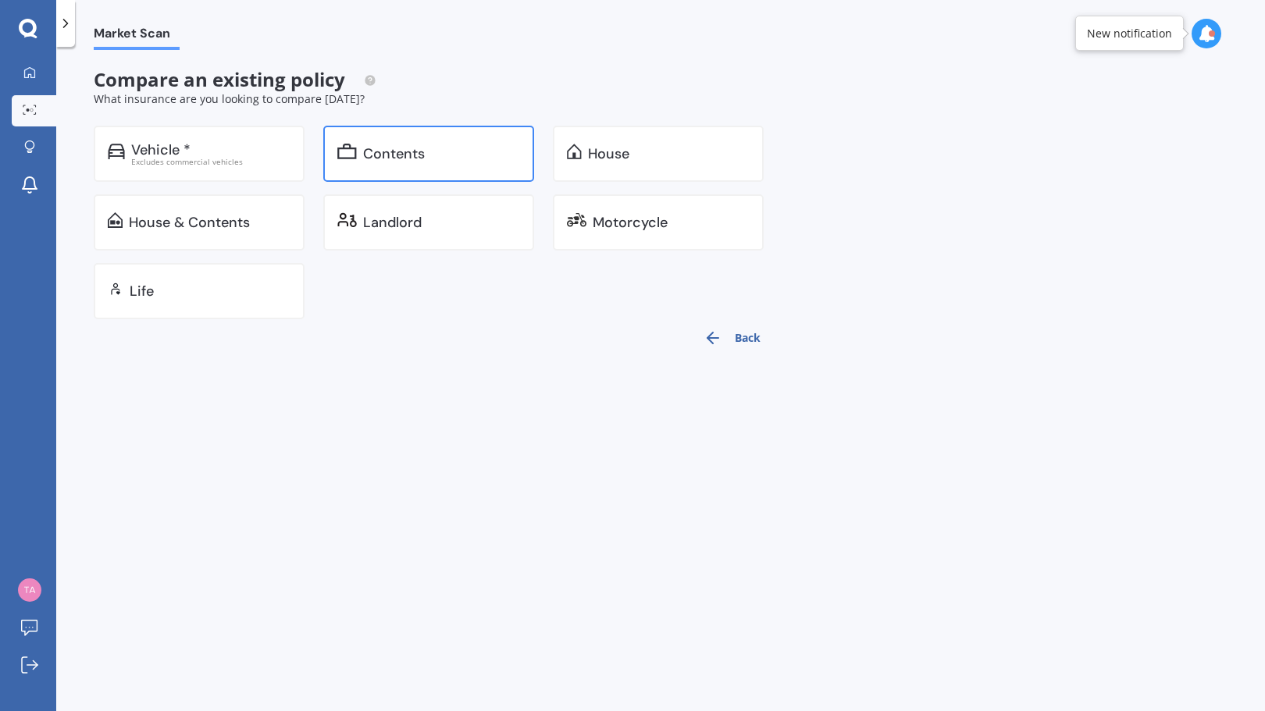
click at [424, 141] on div "Contents" at bounding box center [428, 154] width 211 height 56
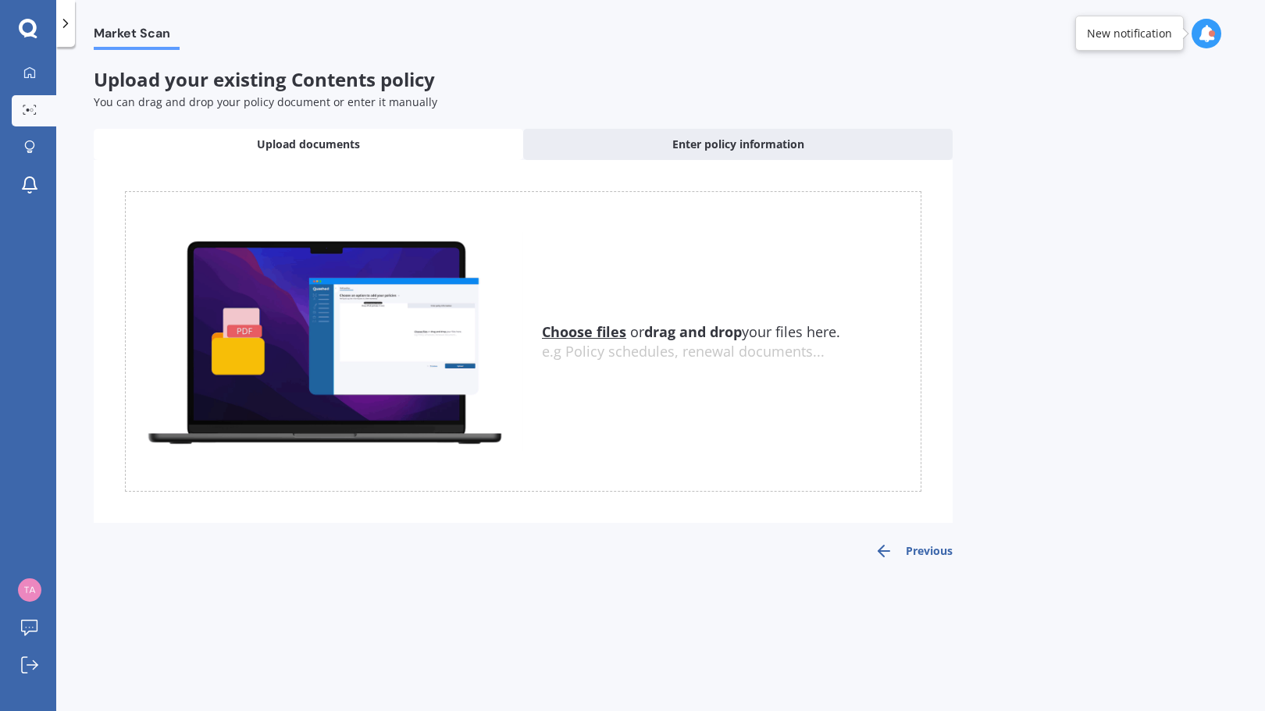
click at [356, 143] on span "Upload documents" at bounding box center [308, 145] width 103 height 16
click at [576, 334] on u "Choose files" at bounding box center [584, 331] width 84 height 19
click at [41, 71] on link "My Dashboard" at bounding box center [34, 73] width 44 height 31
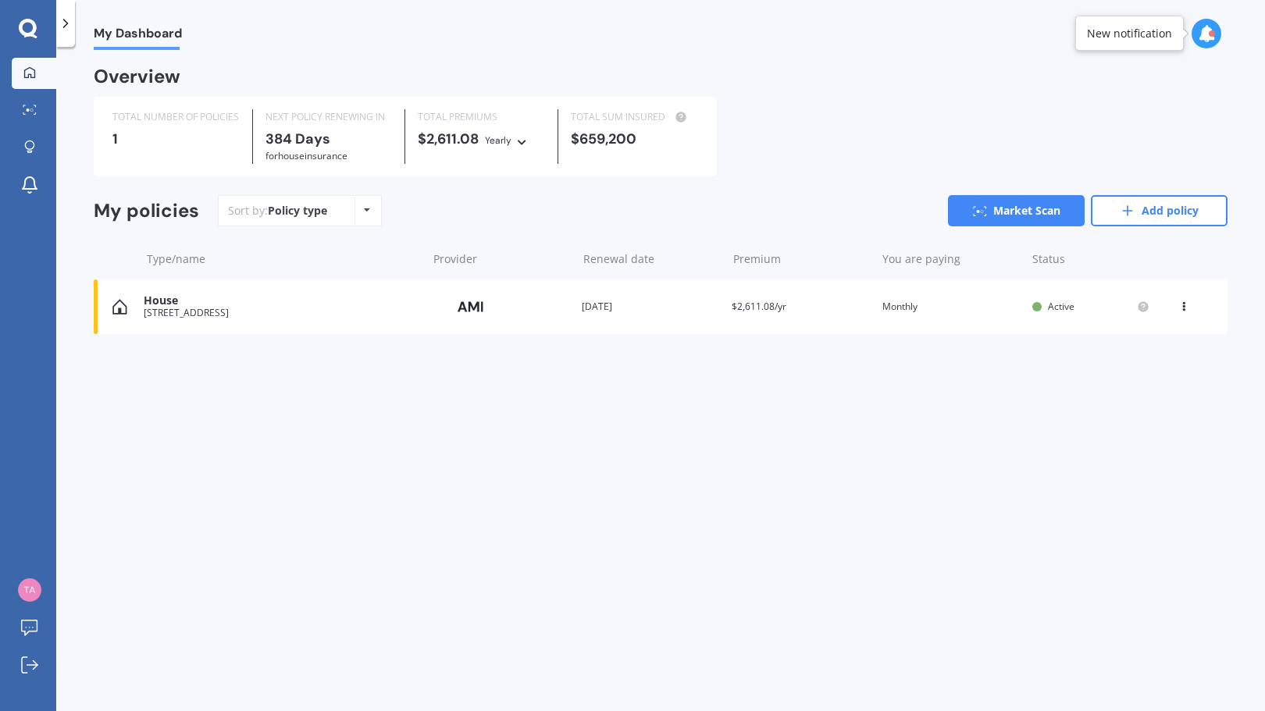
click at [213, 304] on div "House" at bounding box center [282, 300] width 276 height 13
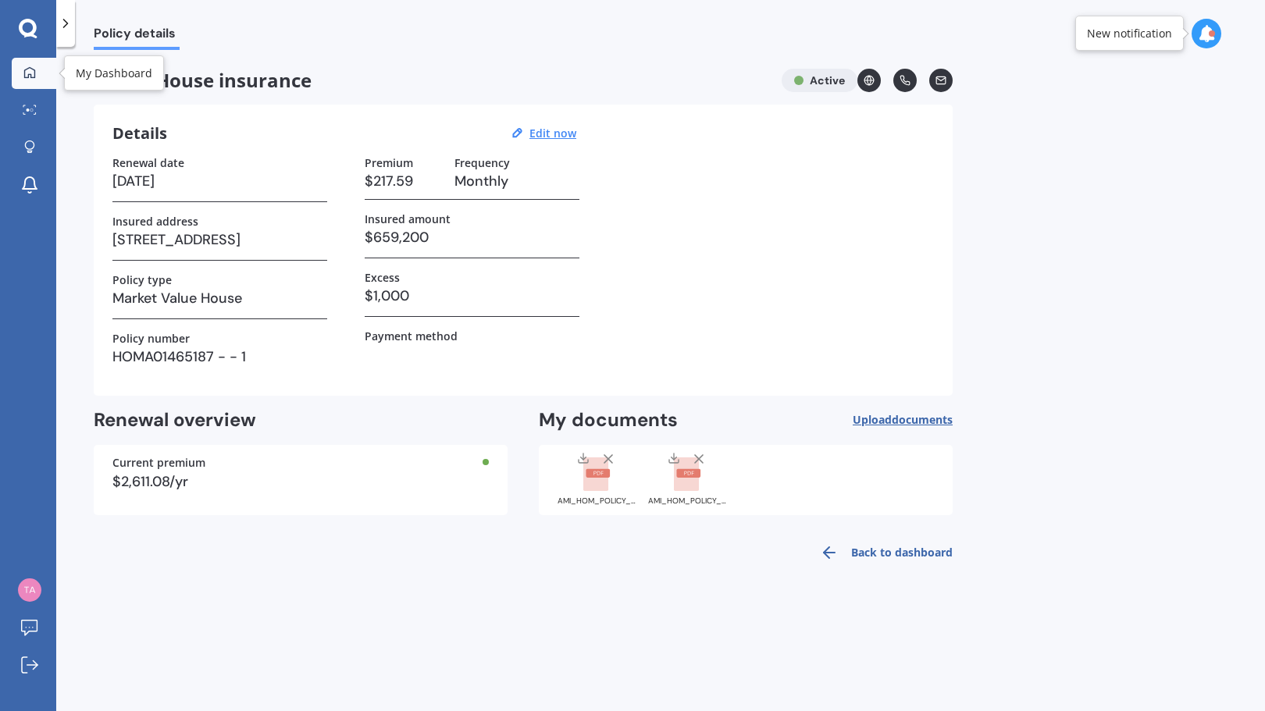
click at [30, 80] on link "My Dashboard" at bounding box center [34, 73] width 44 height 31
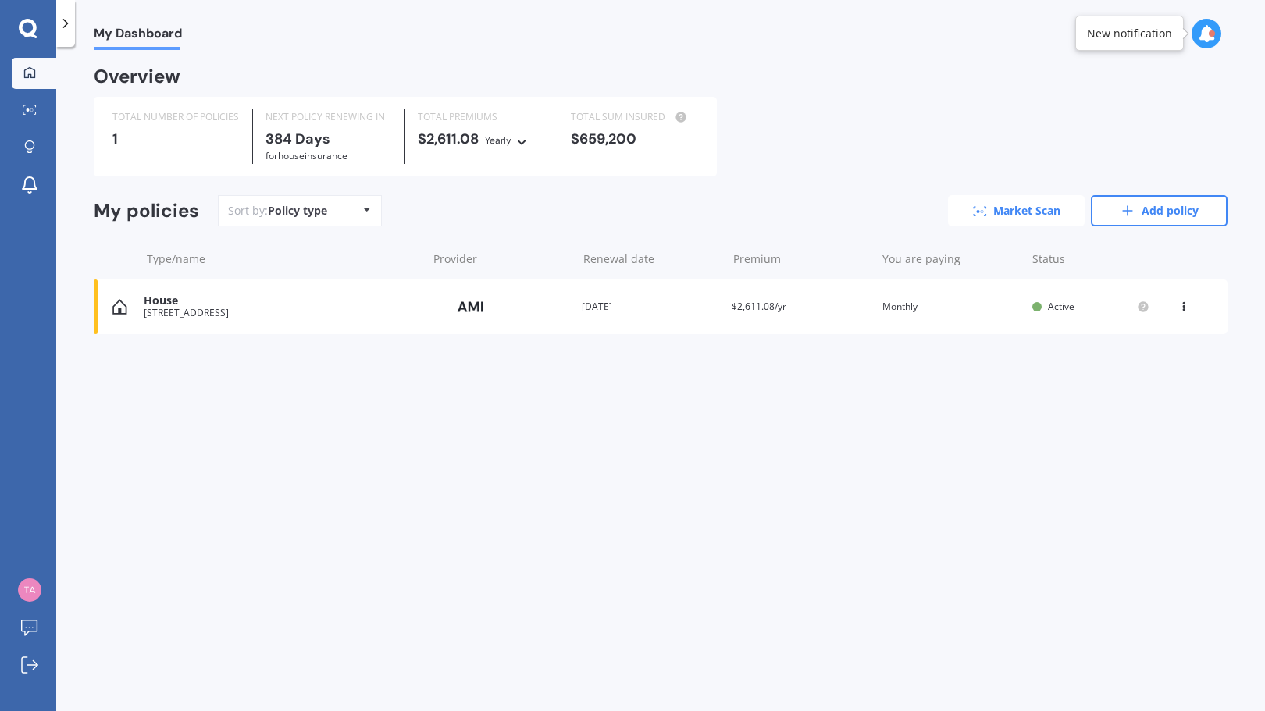
click at [1007, 207] on link "Market Scan" at bounding box center [1016, 210] width 137 height 31
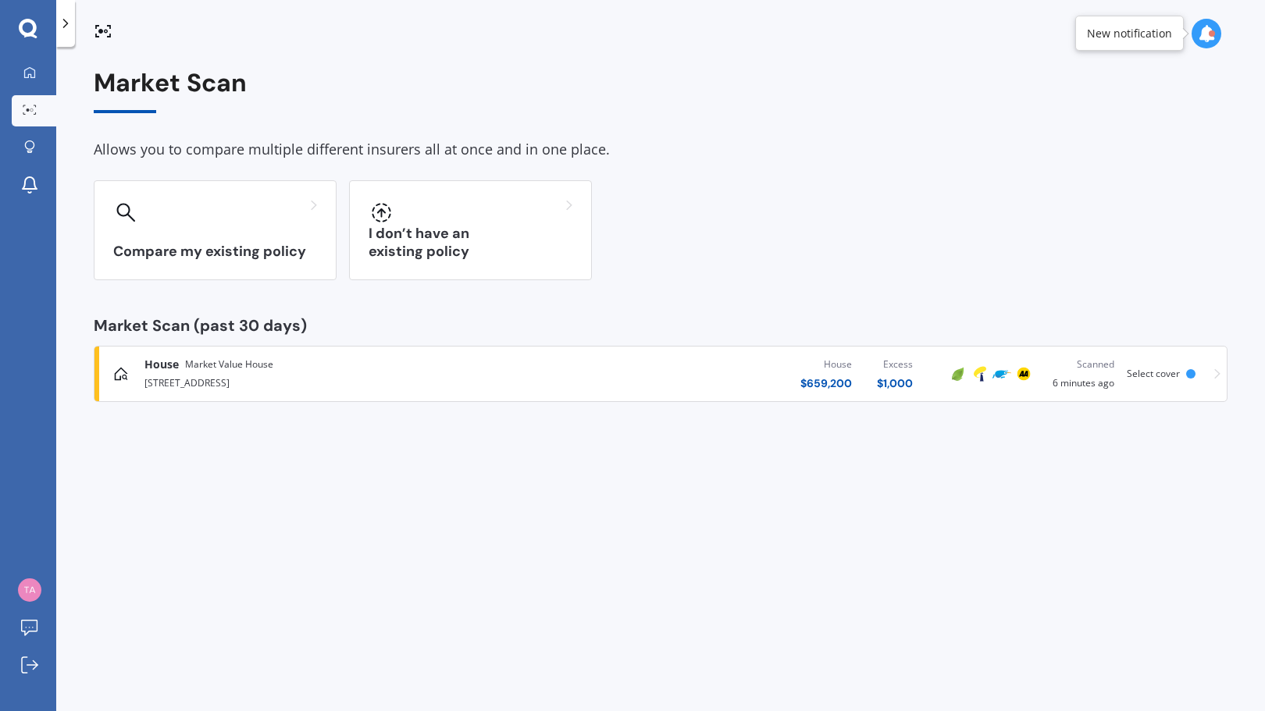
click at [1217, 371] on icon at bounding box center [1217, 373] width 6 height 11
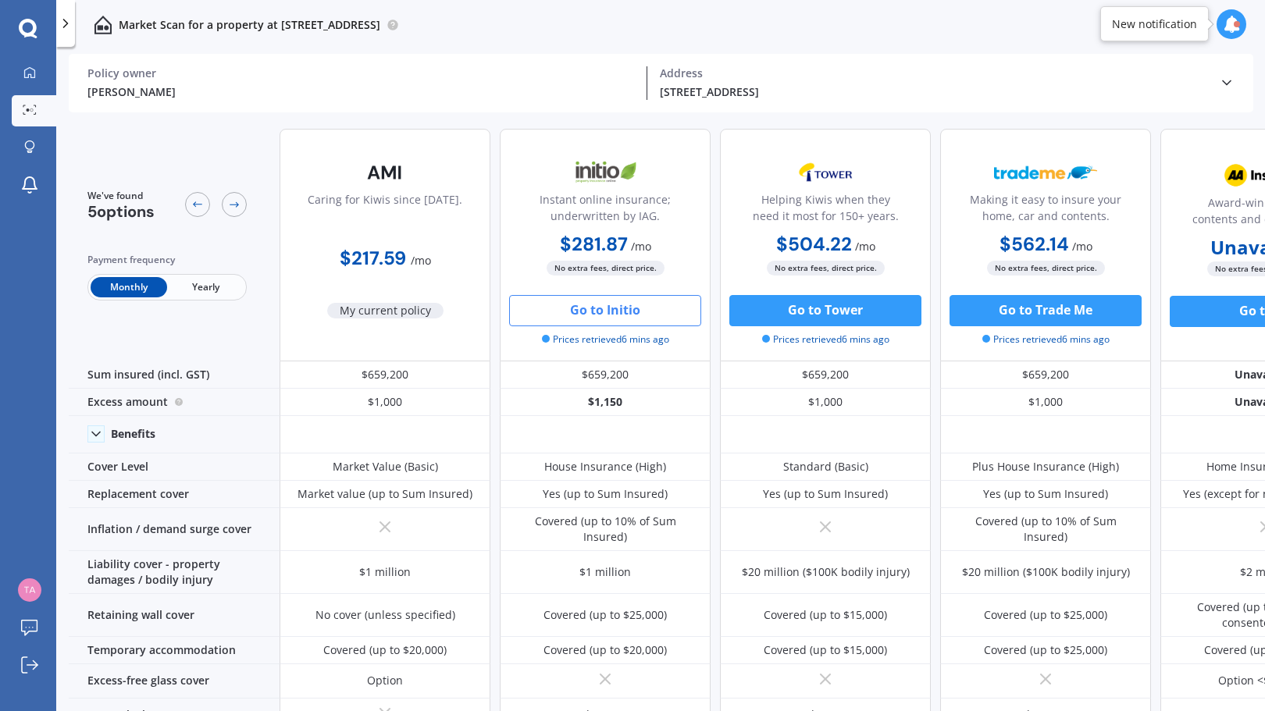
click at [576, 312] on button "Go to Initio" at bounding box center [605, 310] width 192 height 31
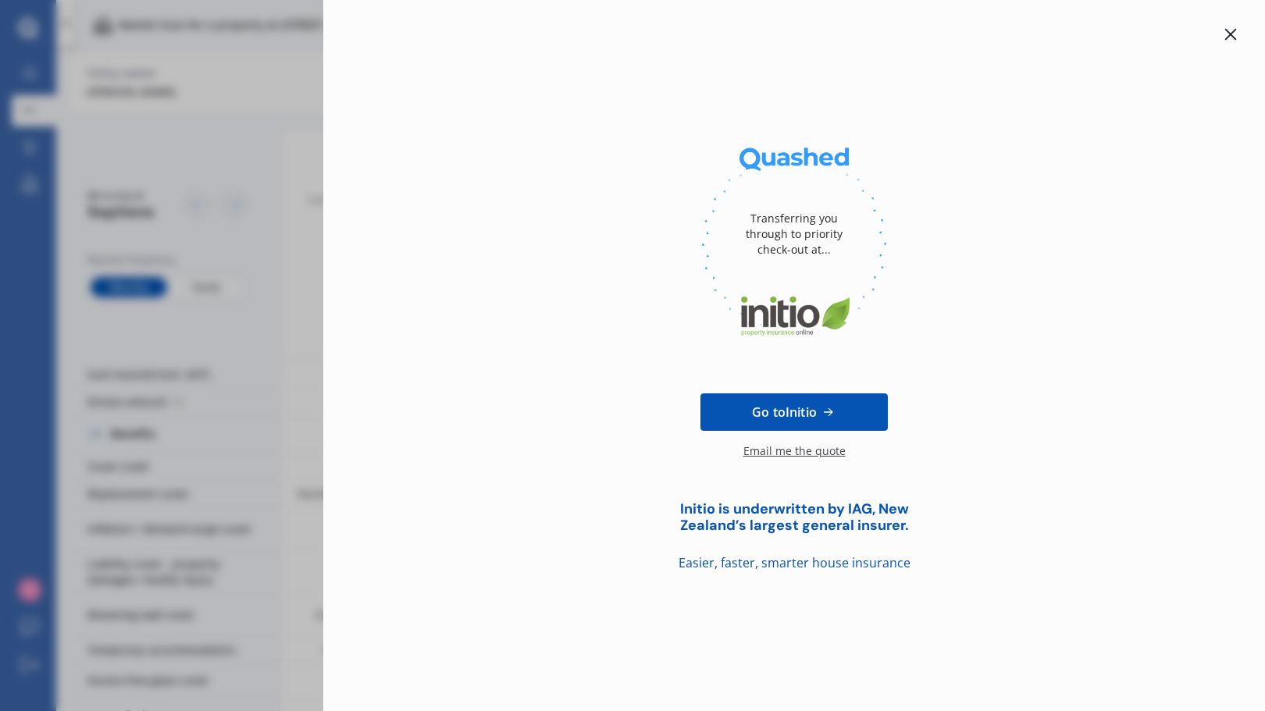
click at [1229, 34] on icon at bounding box center [1231, 35] width 12 height 12
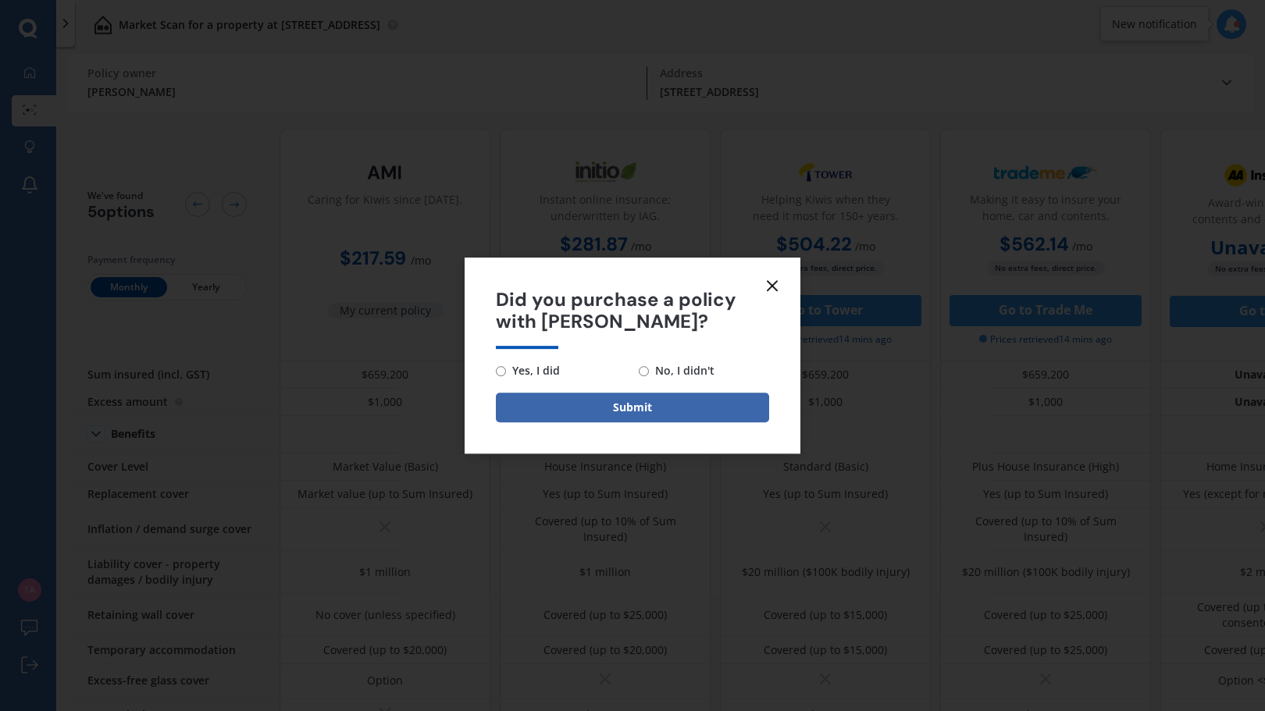
click at [772, 279] on icon at bounding box center [772, 285] width 19 height 19
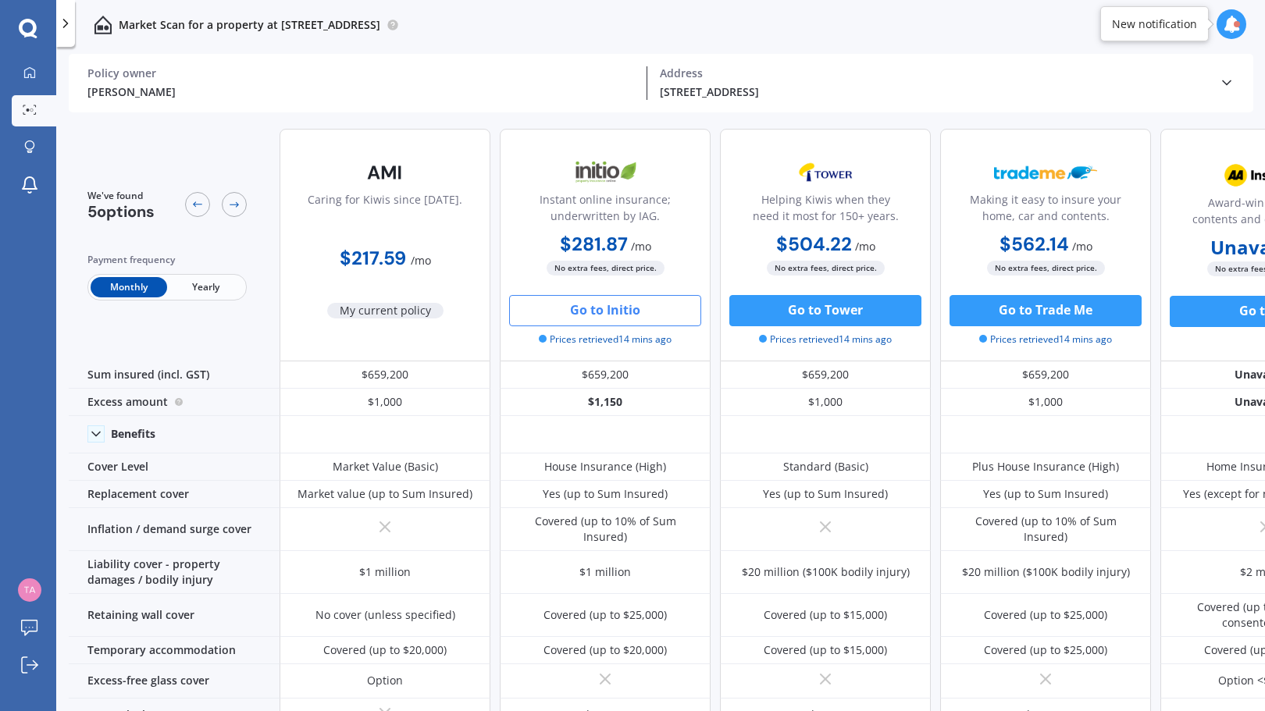
click at [28, 29] on icon at bounding box center [28, 29] width 19 height 20
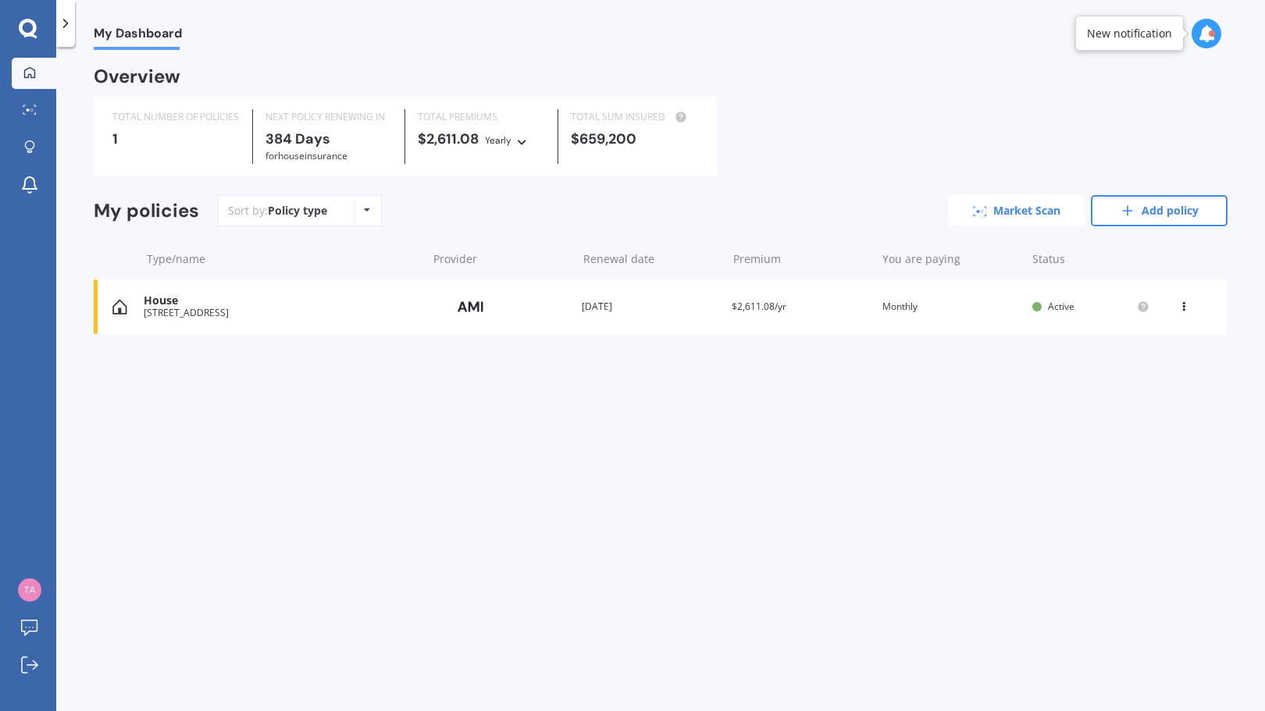
click at [1011, 210] on link "Market Scan" at bounding box center [1016, 210] width 137 height 31
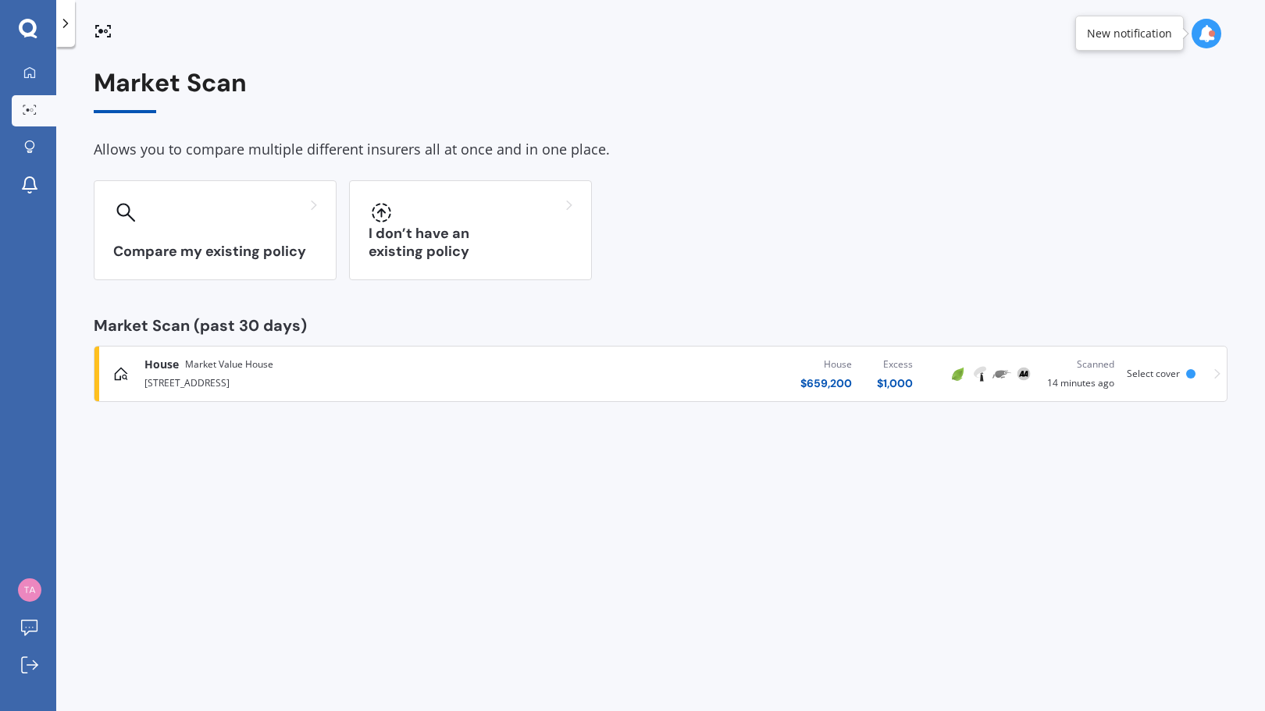
click at [29, 35] on icon at bounding box center [28, 28] width 18 height 18
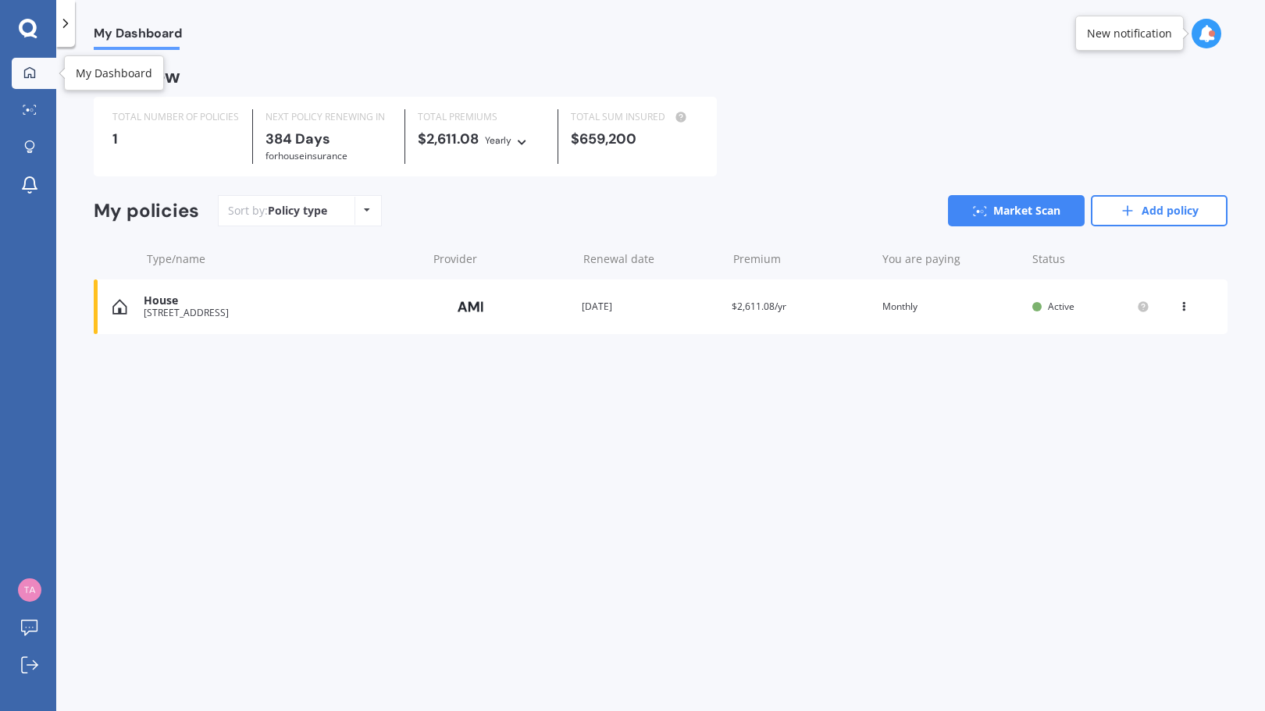
click at [33, 73] on icon at bounding box center [29, 72] width 12 height 12
click at [27, 116] on div at bounding box center [29, 111] width 23 height 12
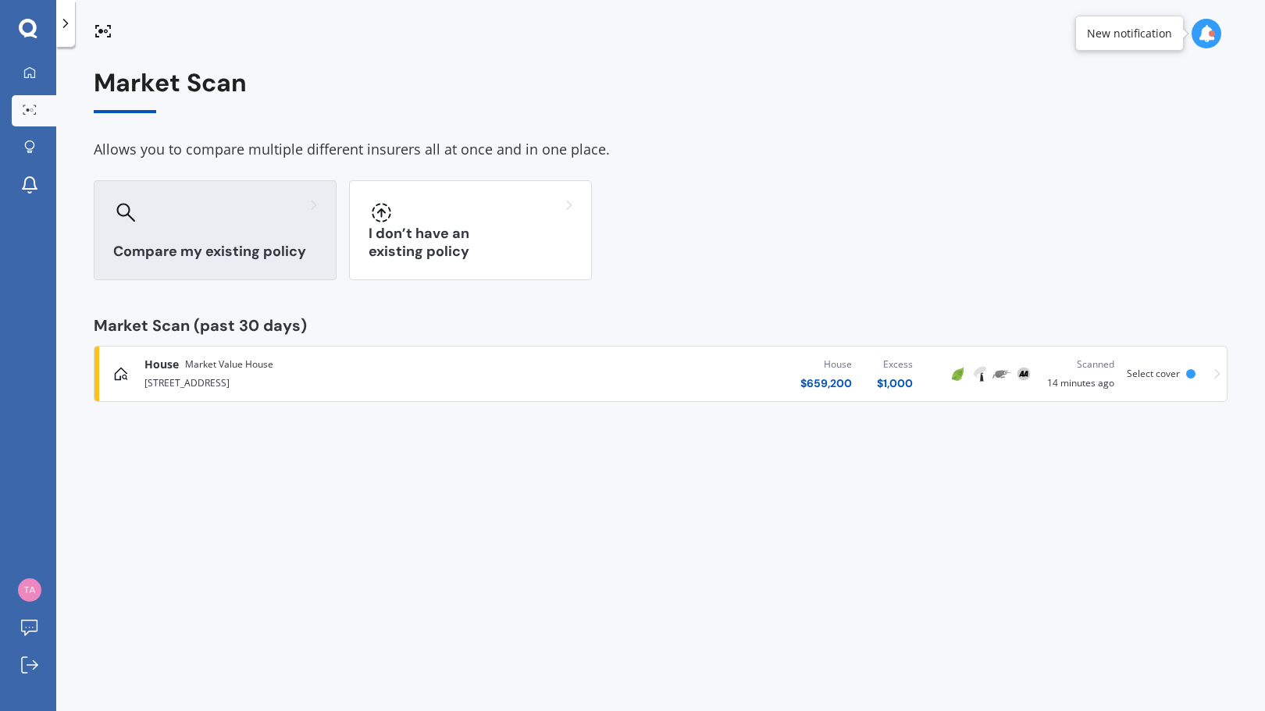
click at [229, 229] on div "Compare my existing policy" at bounding box center [215, 230] width 243 height 100
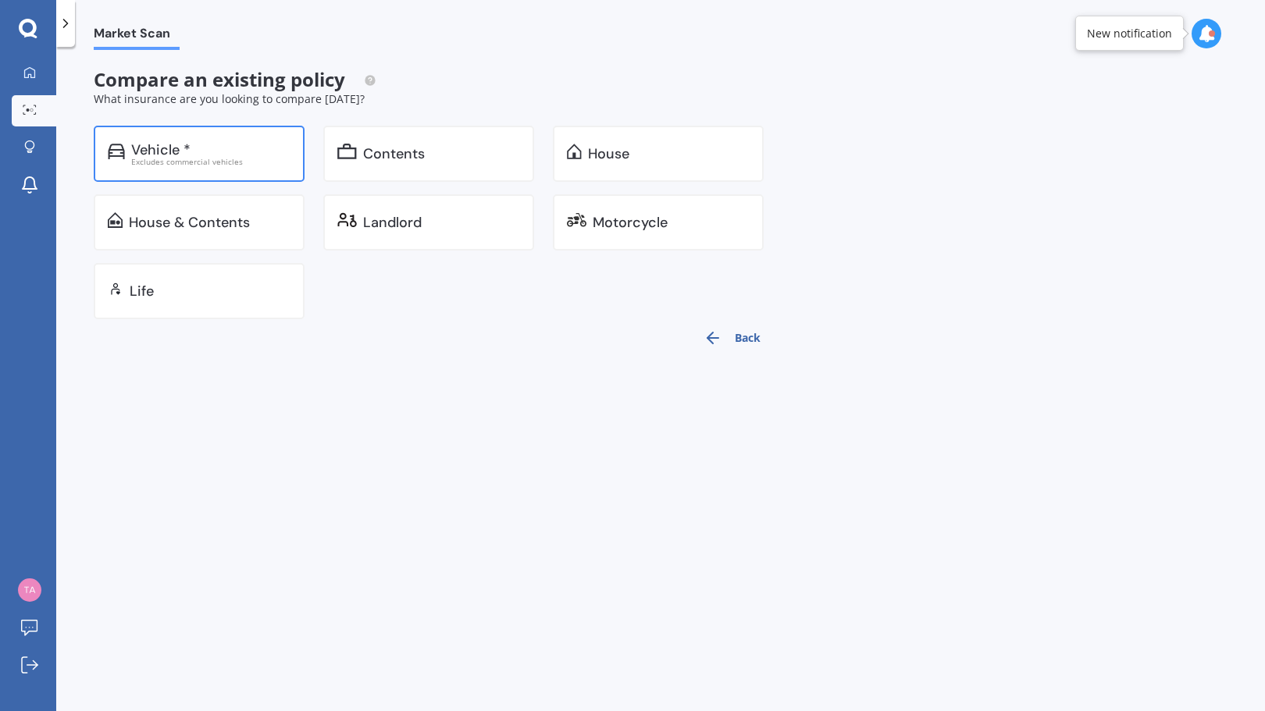
click at [256, 156] on div "Vehicle *" at bounding box center [210, 150] width 159 height 16
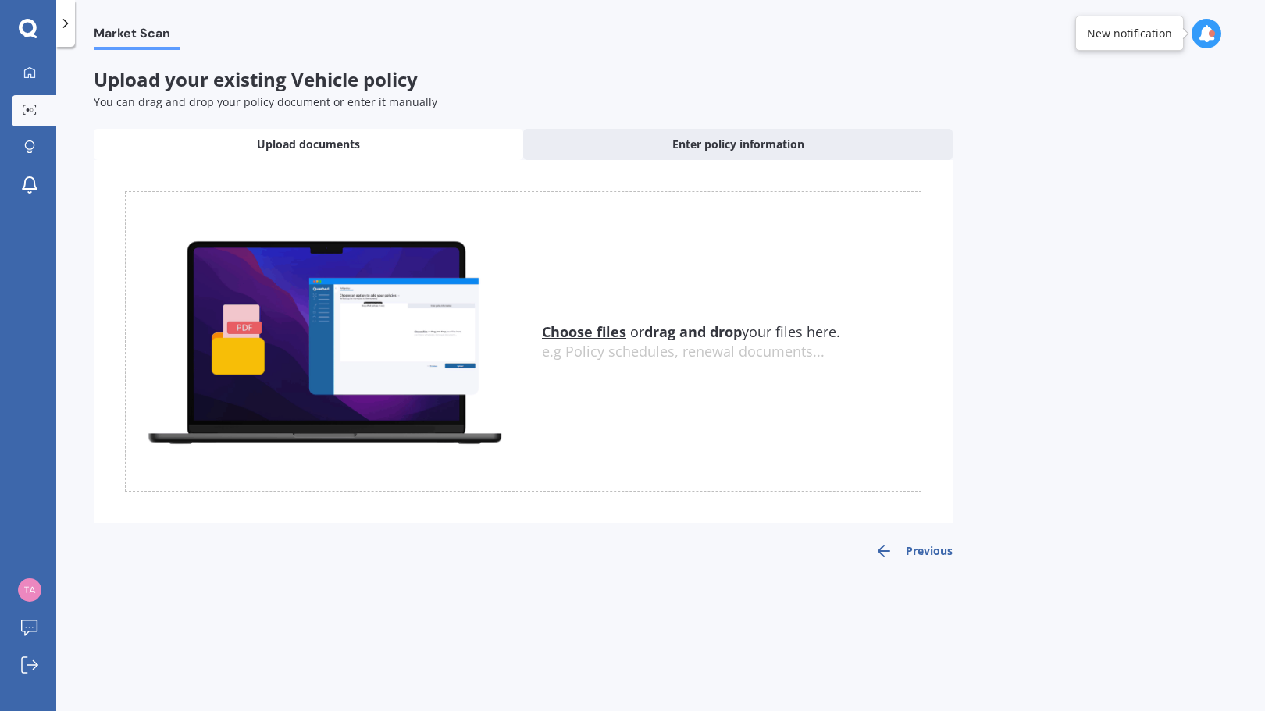
click at [567, 335] on u "Choose files" at bounding box center [584, 331] width 84 height 19
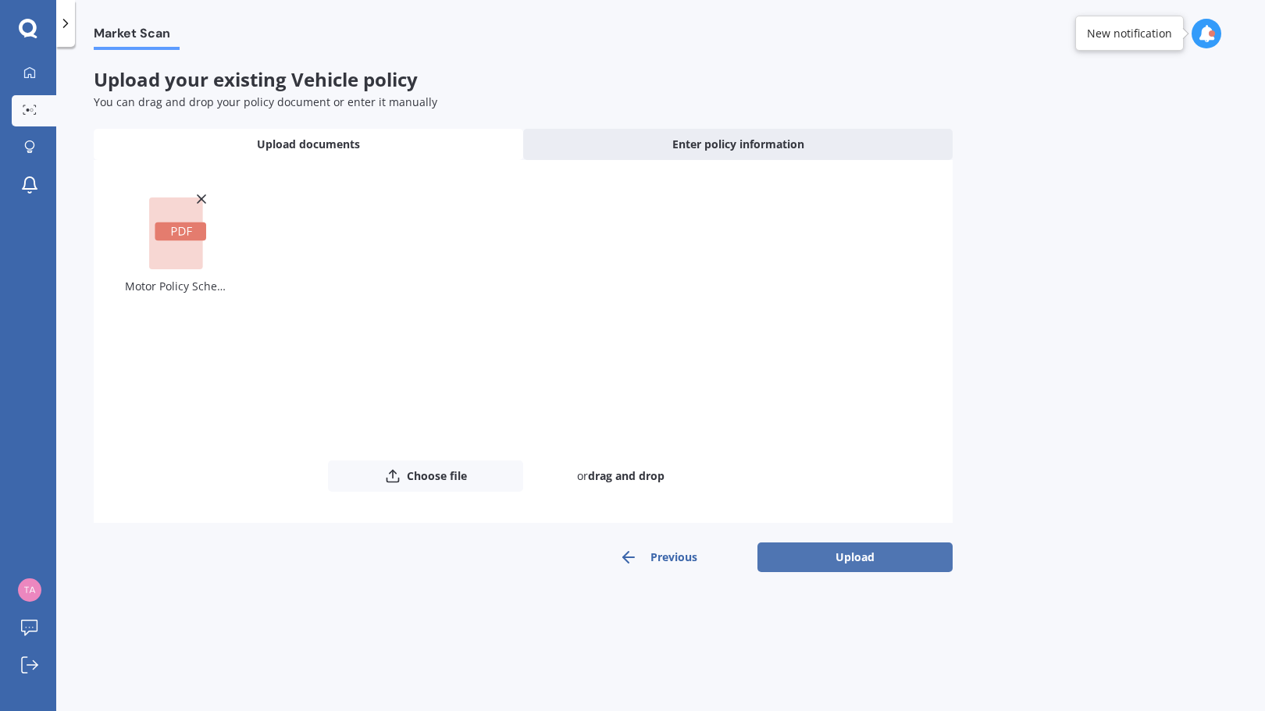
click at [846, 558] on button "Upload" at bounding box center [854, 557] width 195 height 30
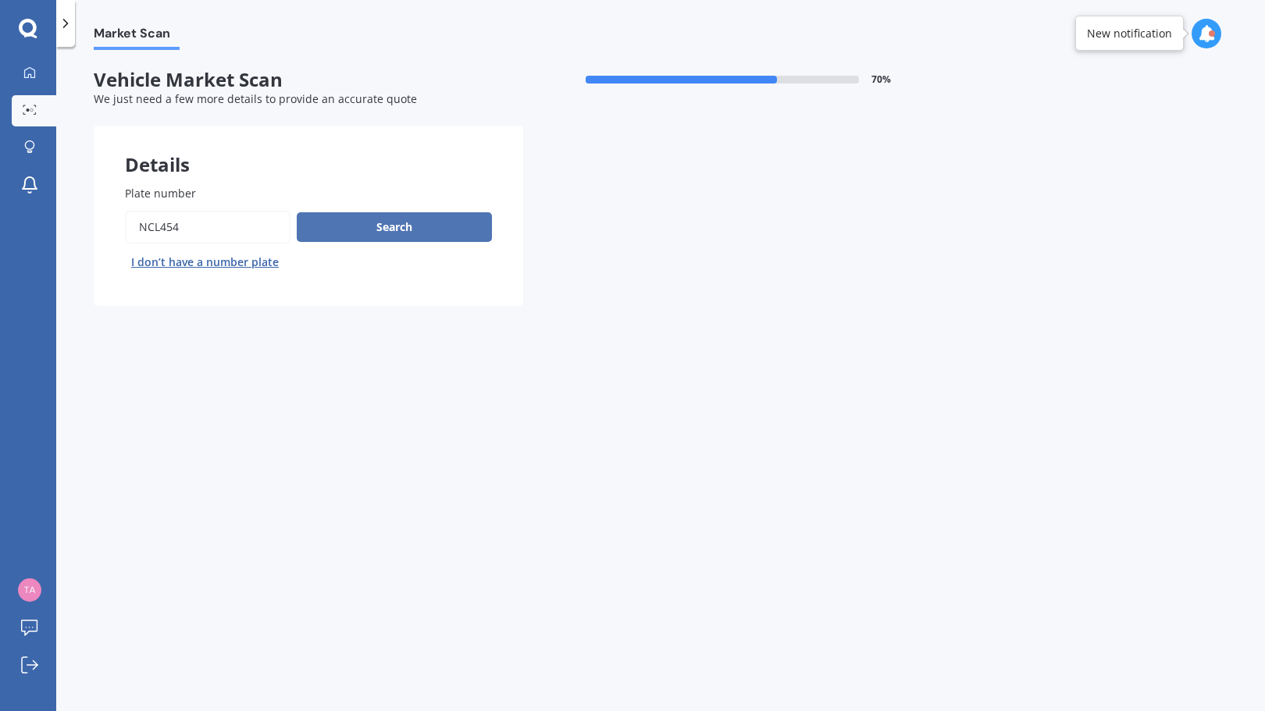
click at [402, 222] on button "Search" at bounding box center [394, 227] width 195 height 30
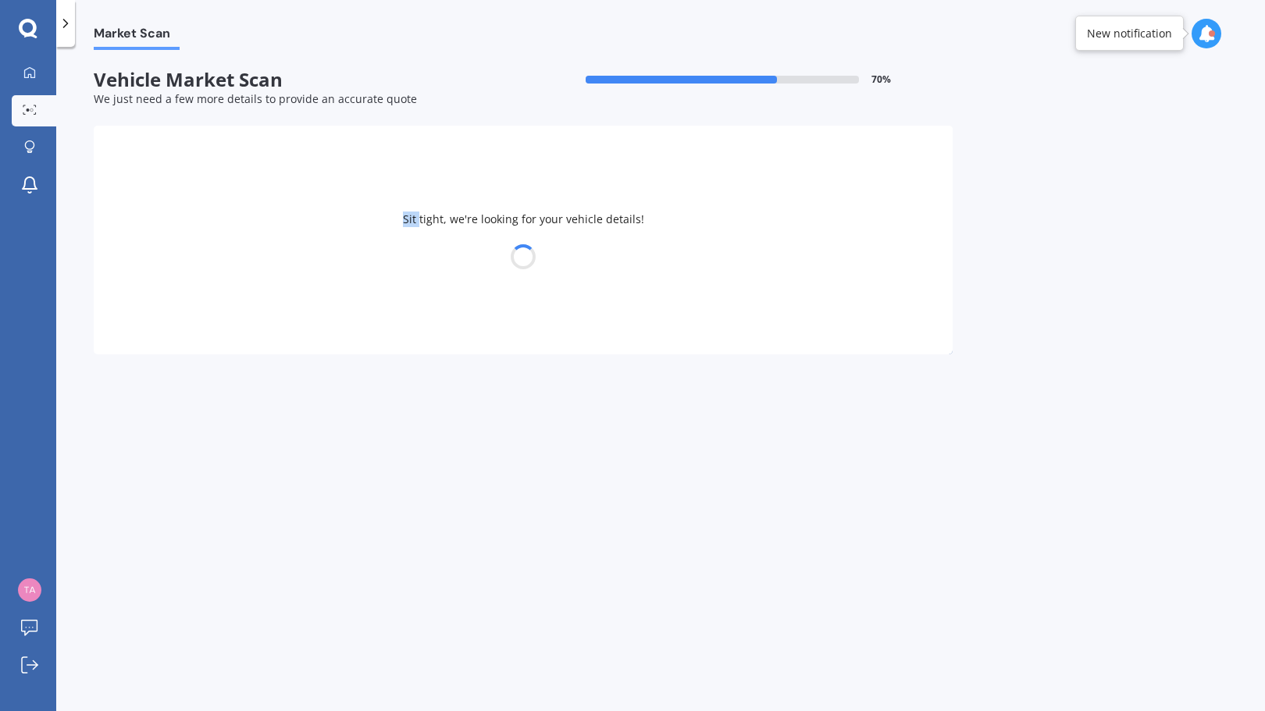
click at [402, 222] on div "Sit tight, we're looking for your vehicle details!" at bounding box center [523, 240] width 859 height 229
select select "KIA"
select select "SELTOS"
select select "16"
select select "10"
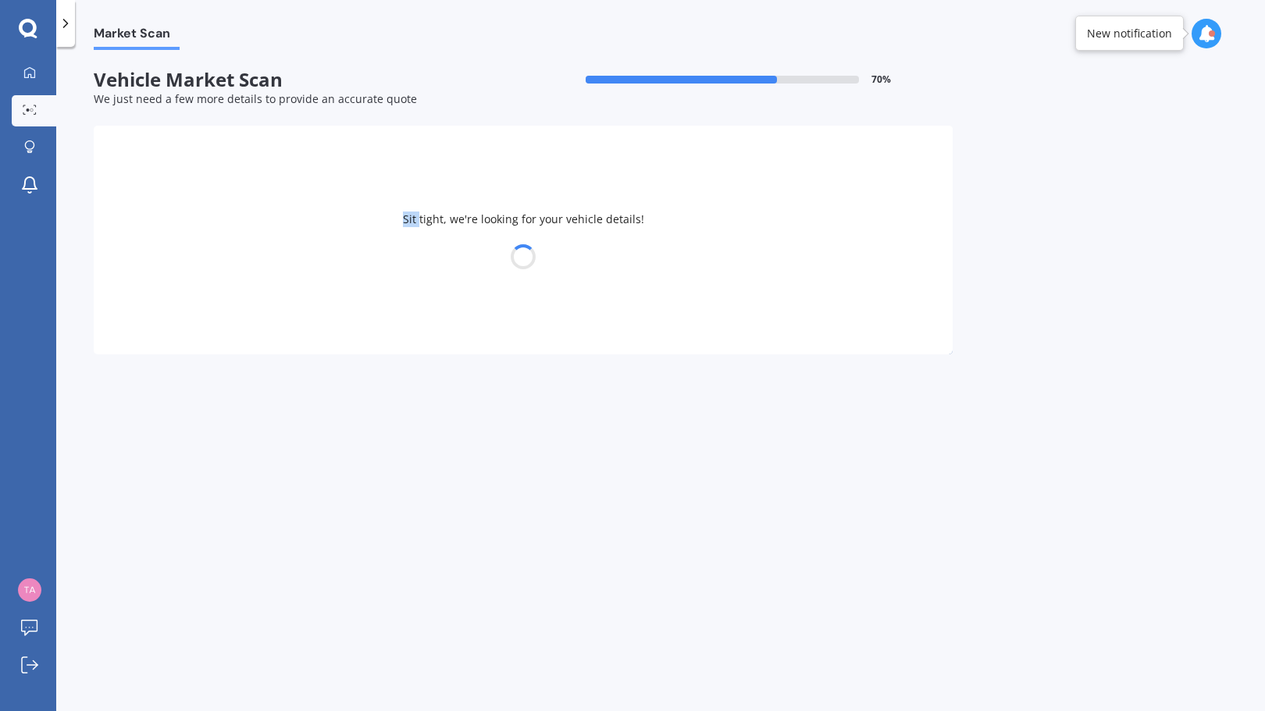
select select "1989"
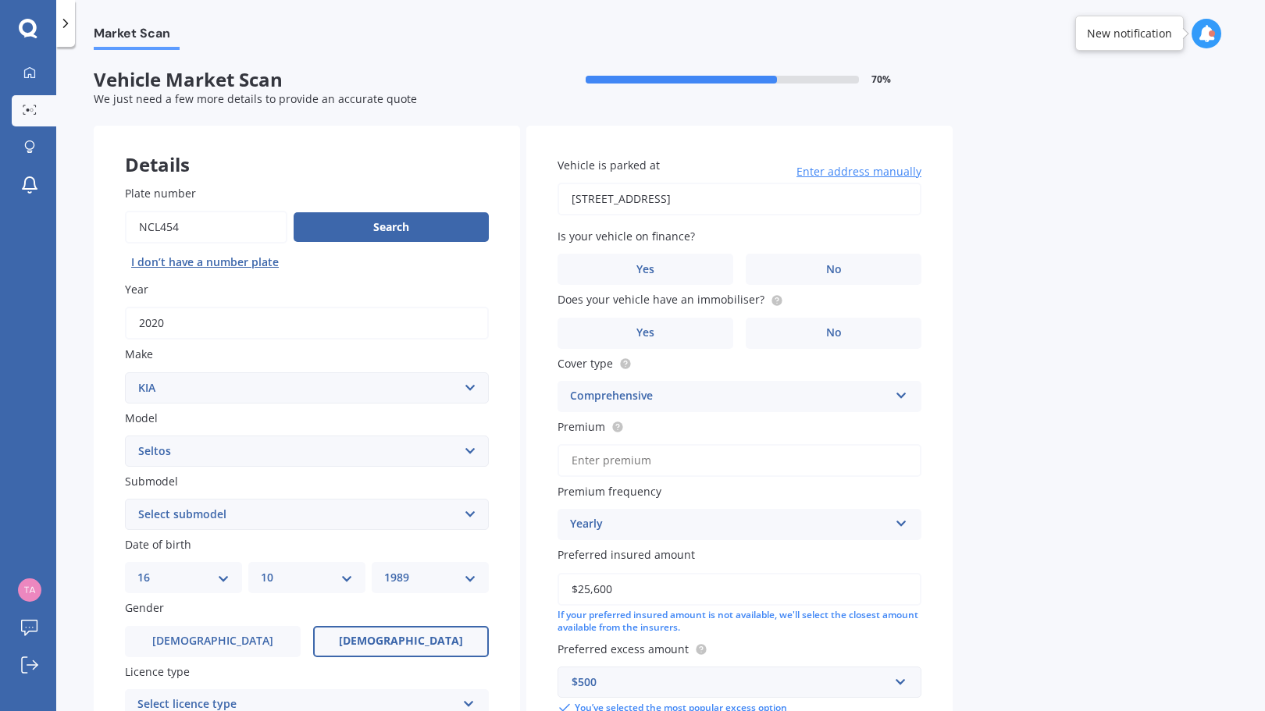
click at [608, 461] on input "Premium" at bounding box center [739, 460] width 364 height 33
type input "$95.43"
click at [899, 526] on icon at bounding box center [901, 520] width 13 height 11
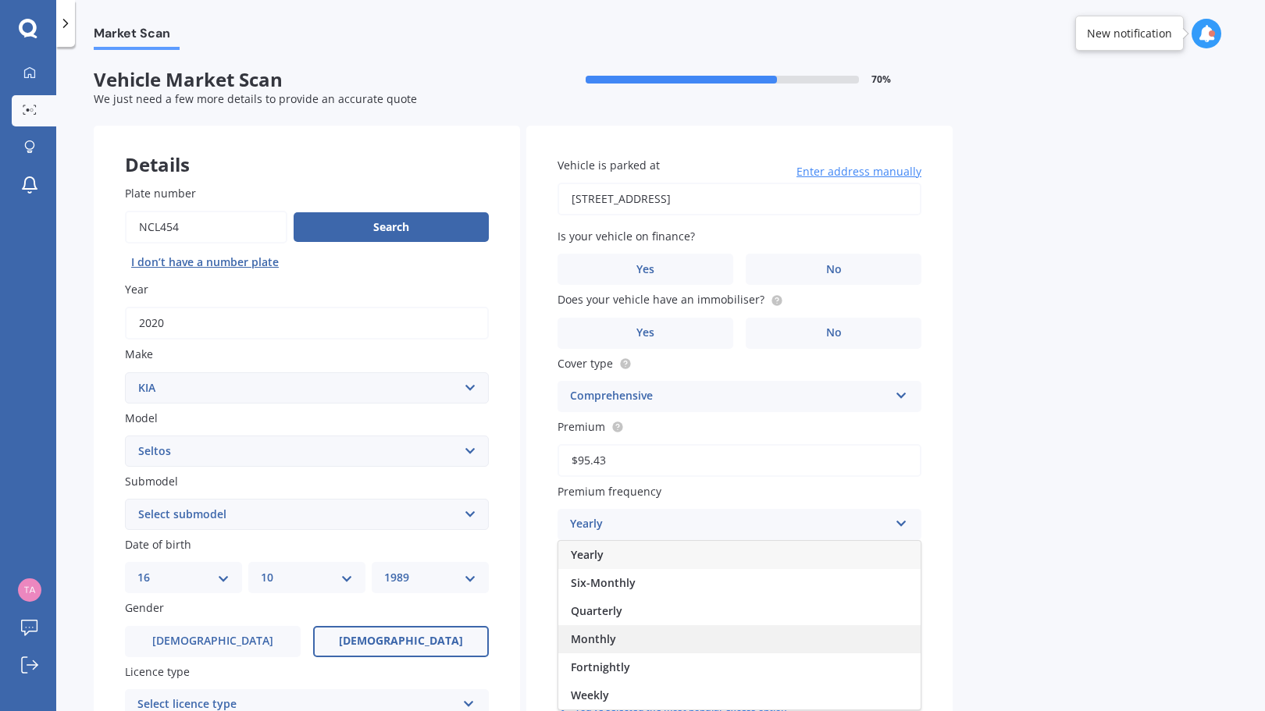
click at [642, 636] on div "Monthly" at bounding box center [739, 639] width 362 height 28
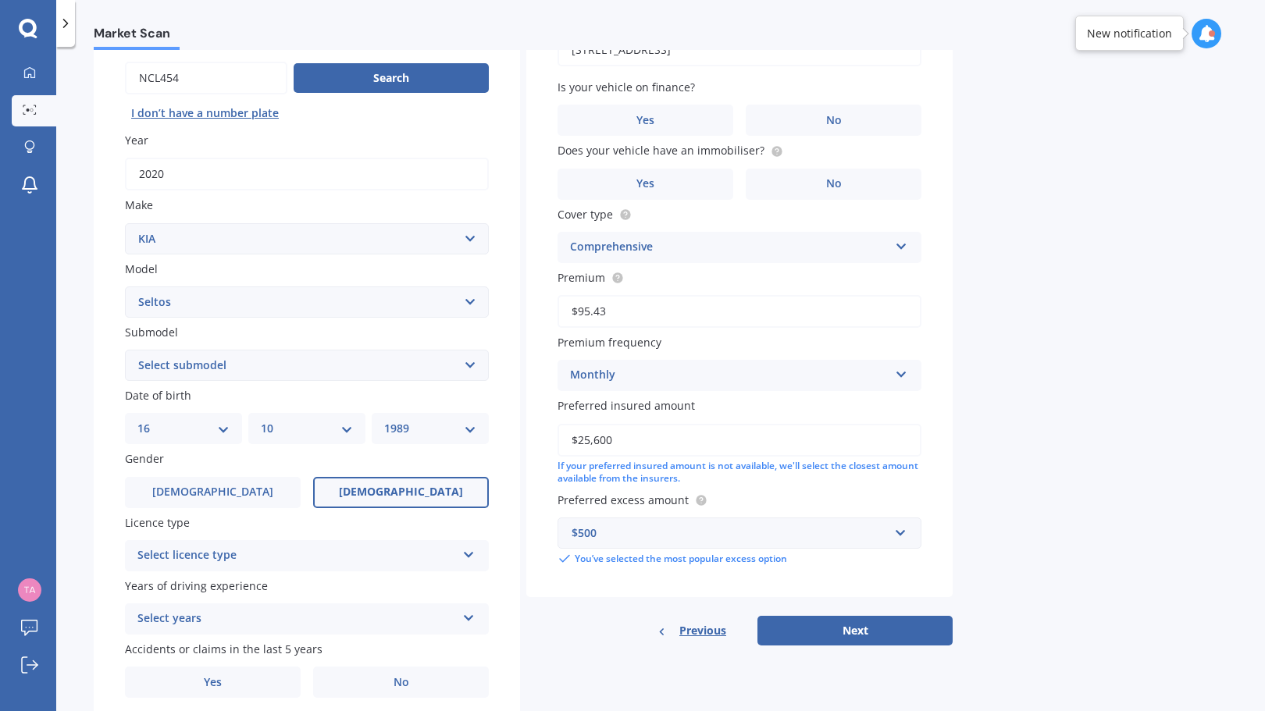
scroll to position [208, 0]
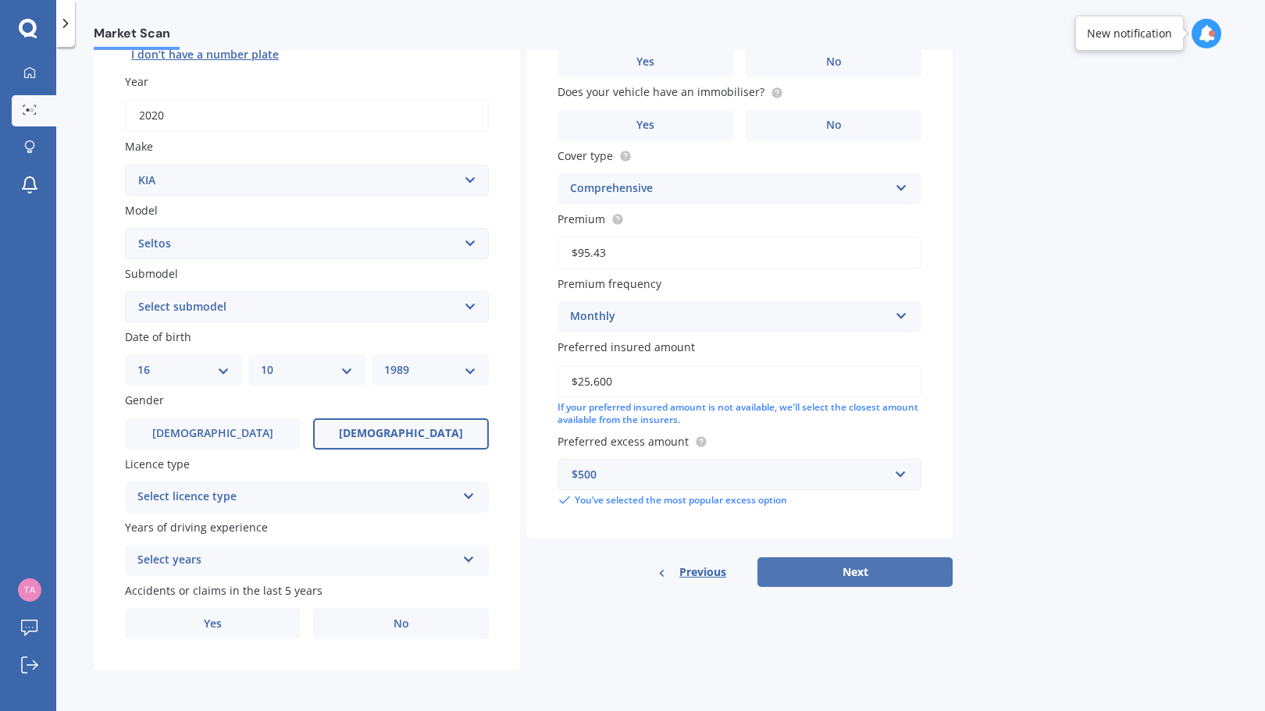
click at [859, 571] on button "Next" at bounding box center [854, 572] width 195 height 30
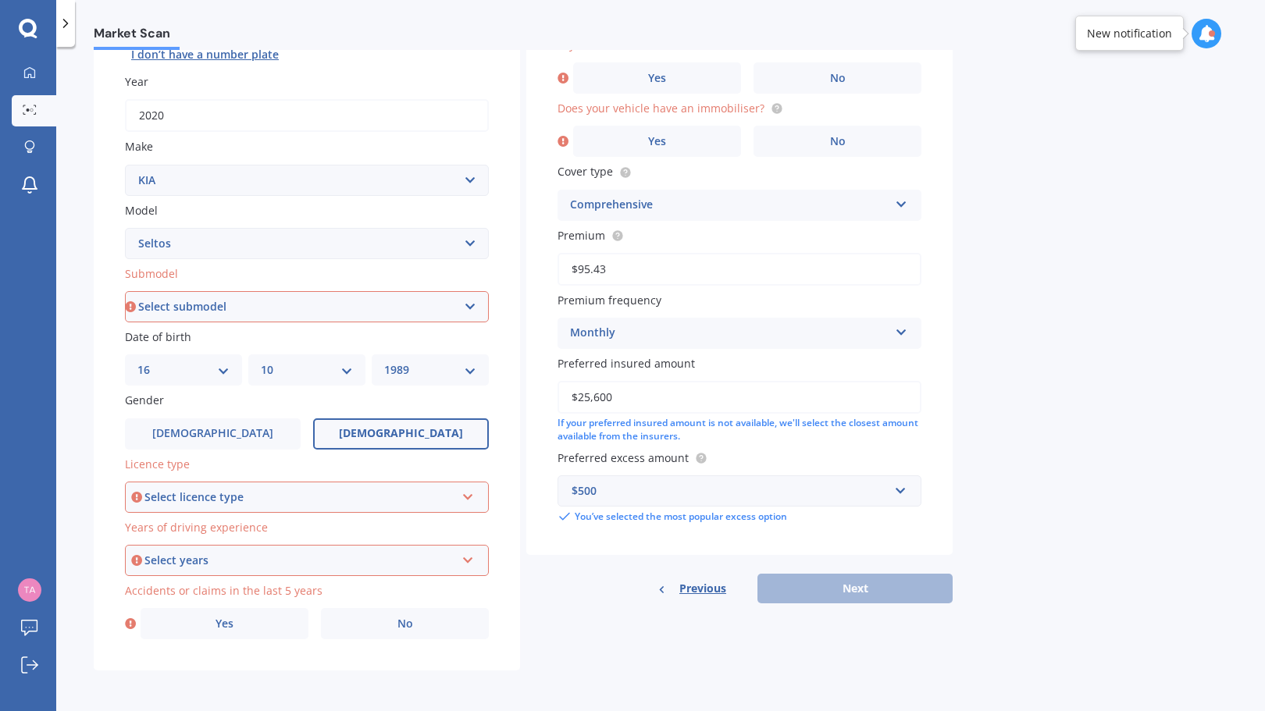
click at [469, 304] on select "Select submodel EX petrol 4WD Ltd petrol 4WD Ltd petrol turbo LTD2.0P/IV LX pet…" at bounding box center [307, 306] width 364 height 31
click at [306, 671] on div "Plate number Search I don’t have a number plate Year [DATE] Make Select make AC…" at bounding box center [307, 308] width 426 height 725
click at [364, 493] on div "Select licence type" at bounding box center [299, 497] width 311 height 17
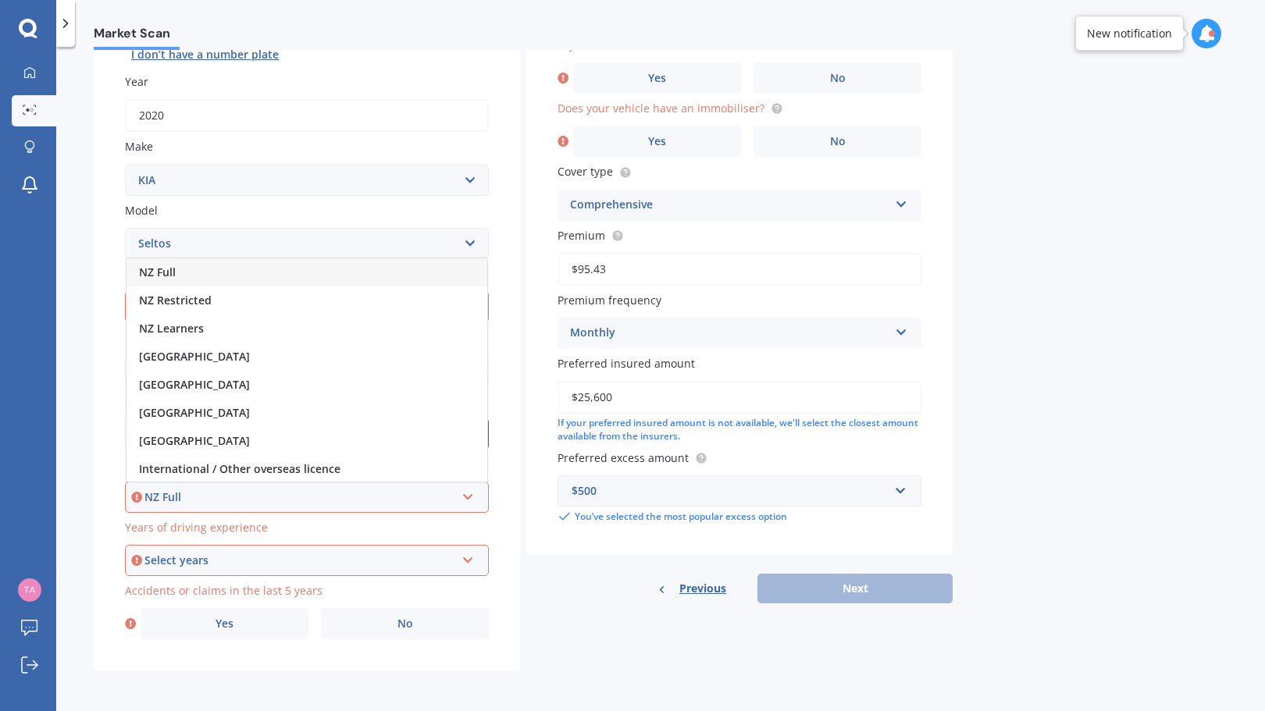
click at [246, 276] on div "NZ Full" at bounding box center [306, 272] width 361 height 28
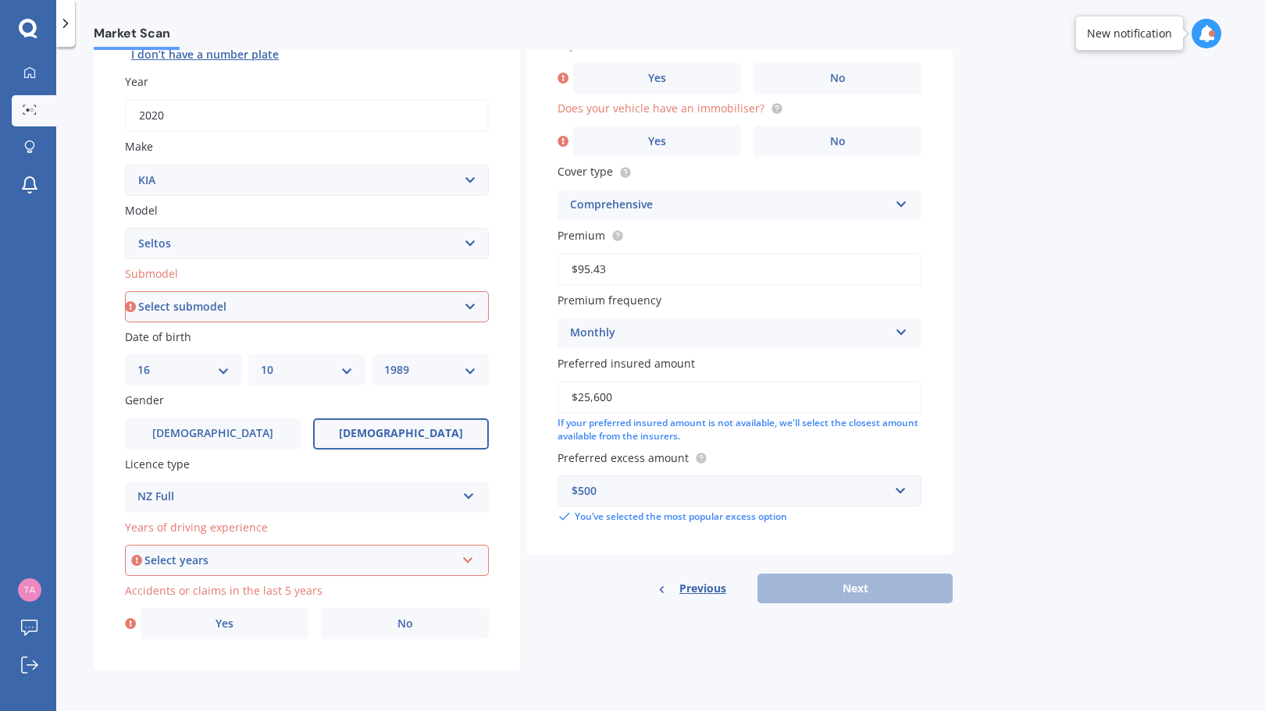
click at [264, 555] on div "Select years" at bounding box center [299, 560] width 311 height 17
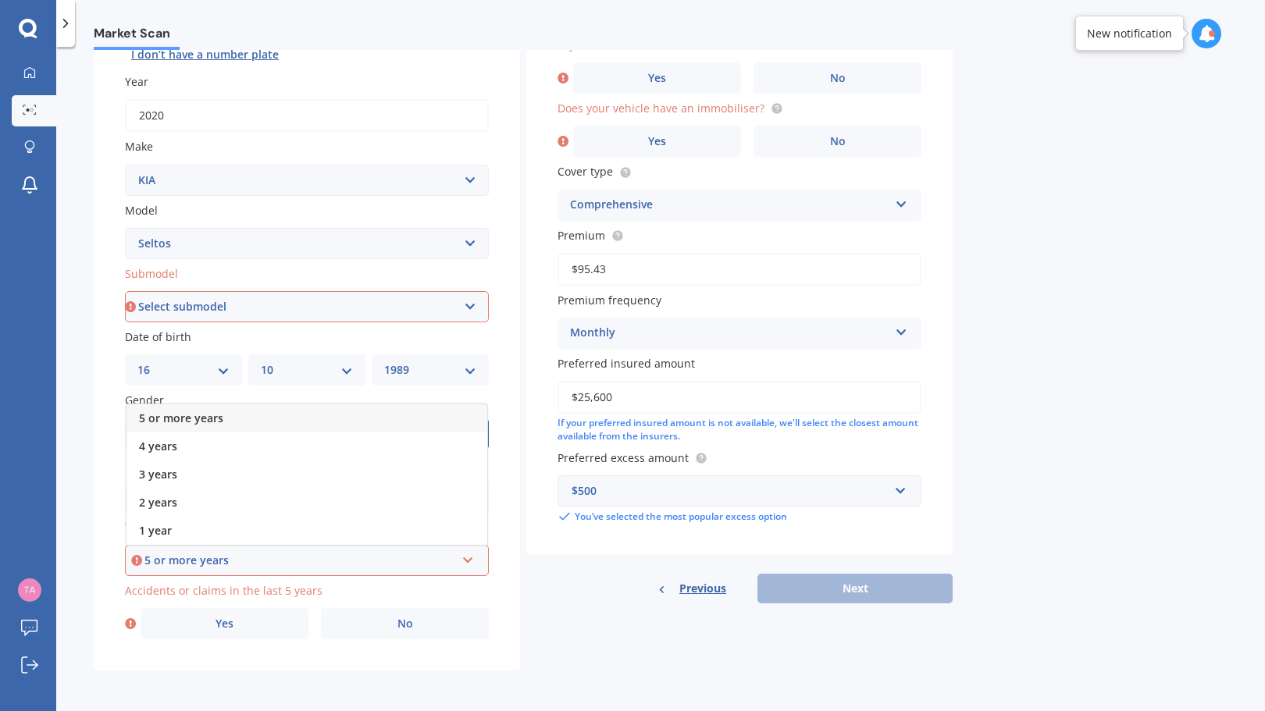
click at [247, 415] on div "5 or more years" at bounding box center [306, 418] width 361 height 28
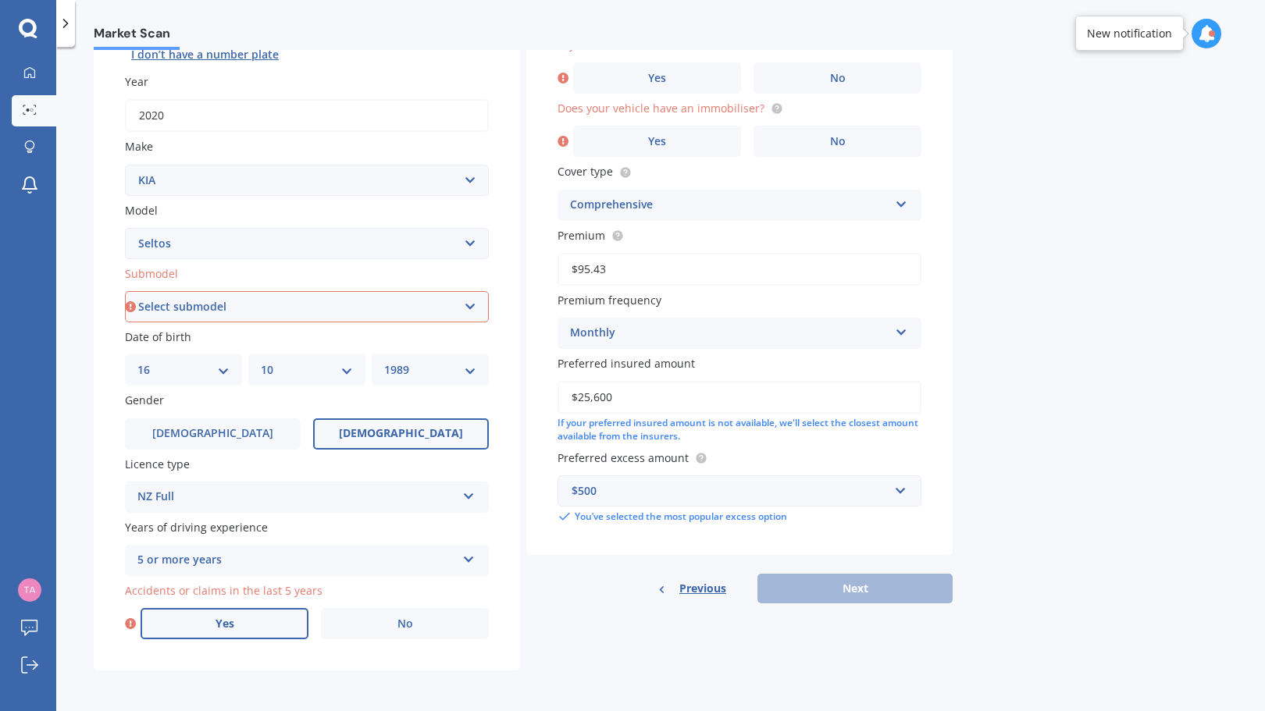
click at [224, 625] on span "Yes" at bounding box center [224, 623] width 19 height 13
click at [0, 0] on input "Yes" at bounding box center [0, 0] width 0 height 0
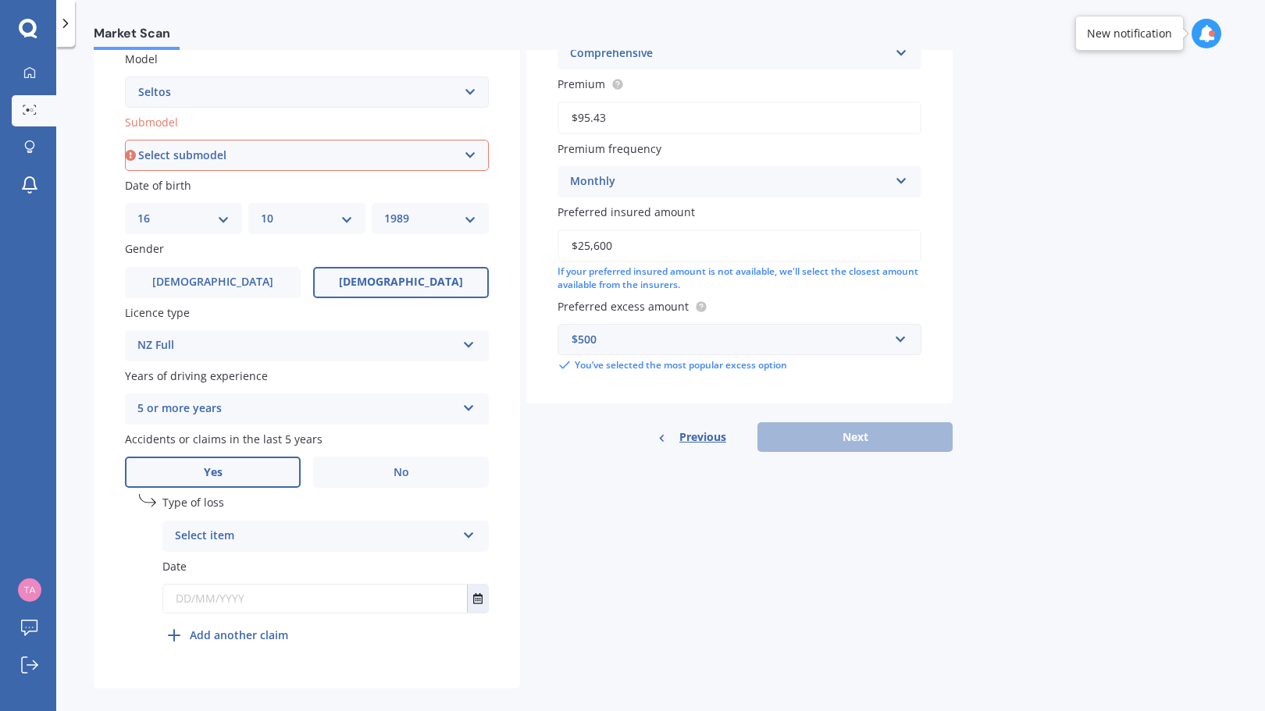
scroll to position [377, 0]
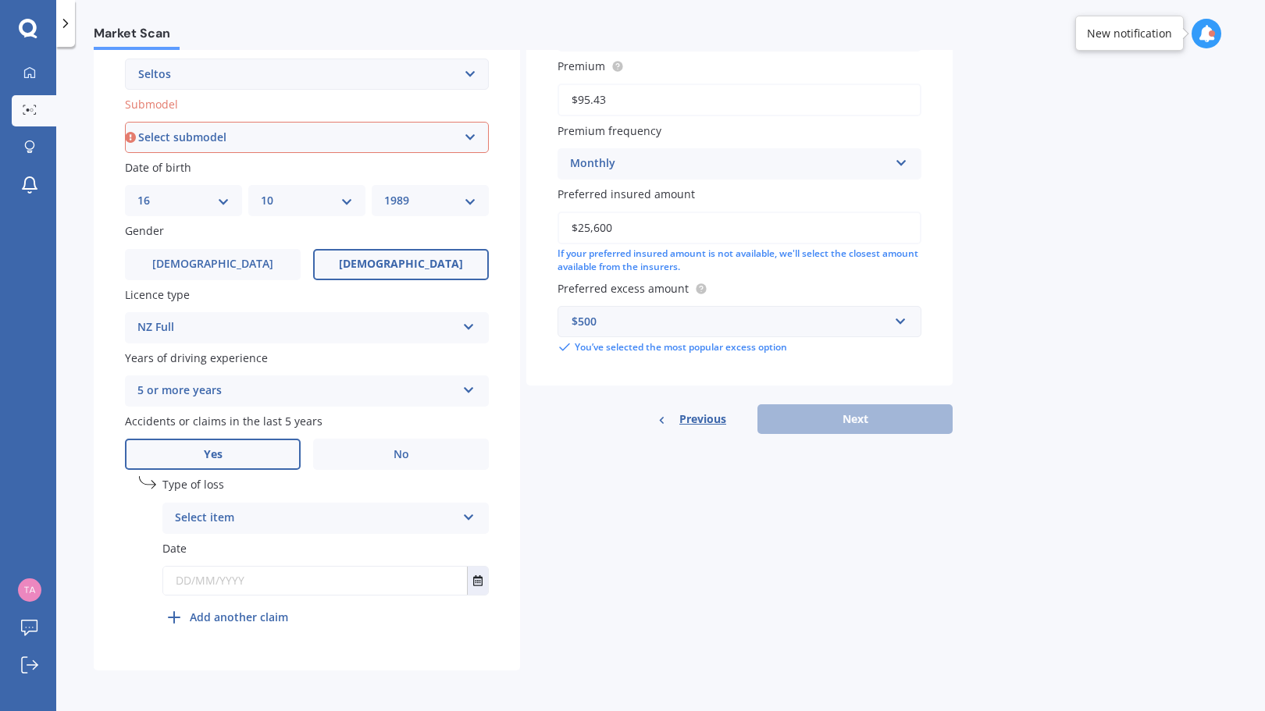
click at [471, 516] on icon at bounding box center [468, 514] width 13 height 11
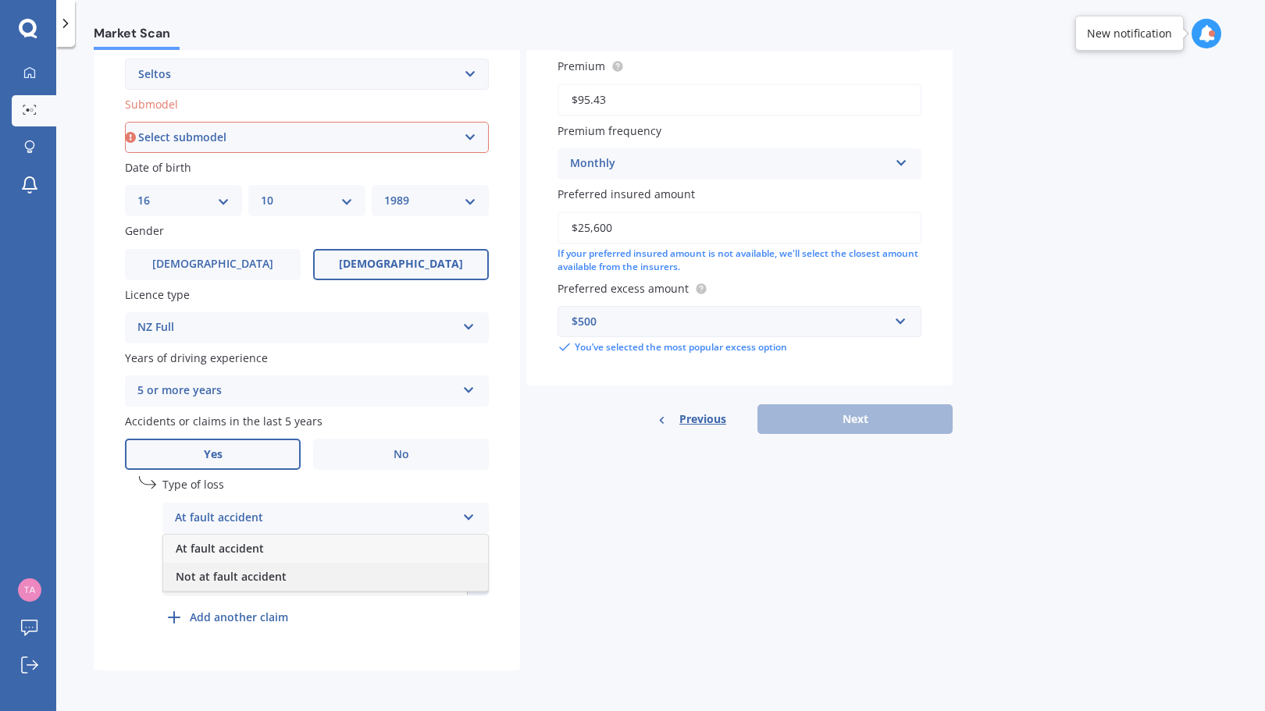
click at [373, 576] on div "Not at fault accident" at bounding box center [325, 577] width 325 height 28
click at [478, 583] on icon "Select date" at bounding box center [477, 580] width 9 height 11
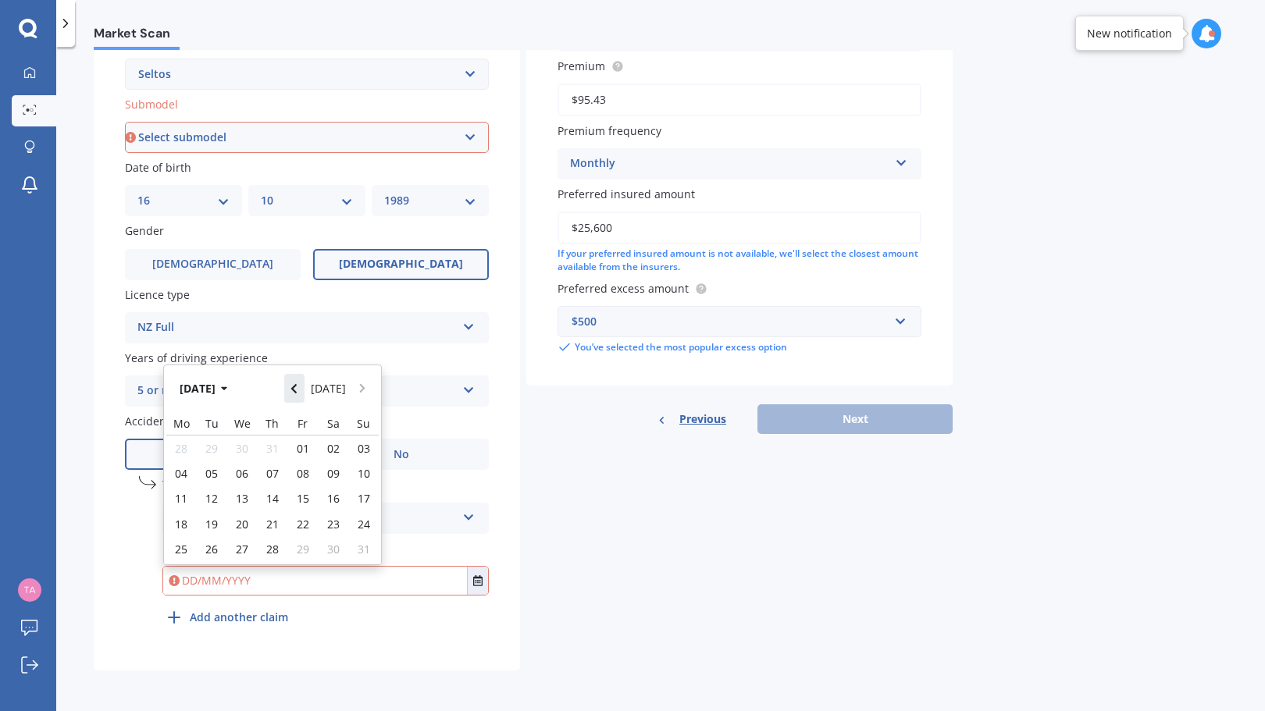
click at [297, 397] on button "Navigate back" at bounding box center [294, 388] width 20 height 28
click at [297, 397] on button "Navigate back" at bounding box center [294, 383] width 20 height 28
click at [297, 397] on button "Navigate back" at bounding box center [294, 388] width 20 height 28
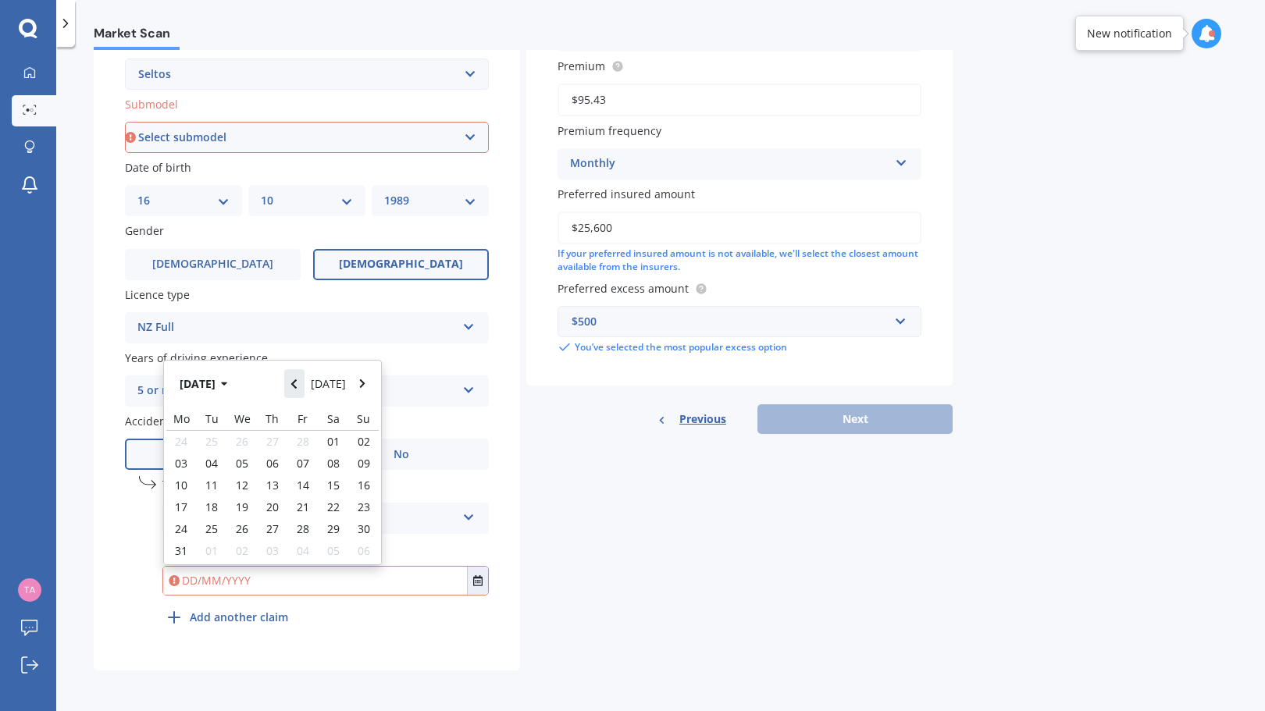
click at [297, 397] on button "Navigate back" at bounding box center [294, 383] width 20 height 28
click at [364, 497] on span "16" at bounding box center [364, 498] width 12 height 15
type input "[DATE]"
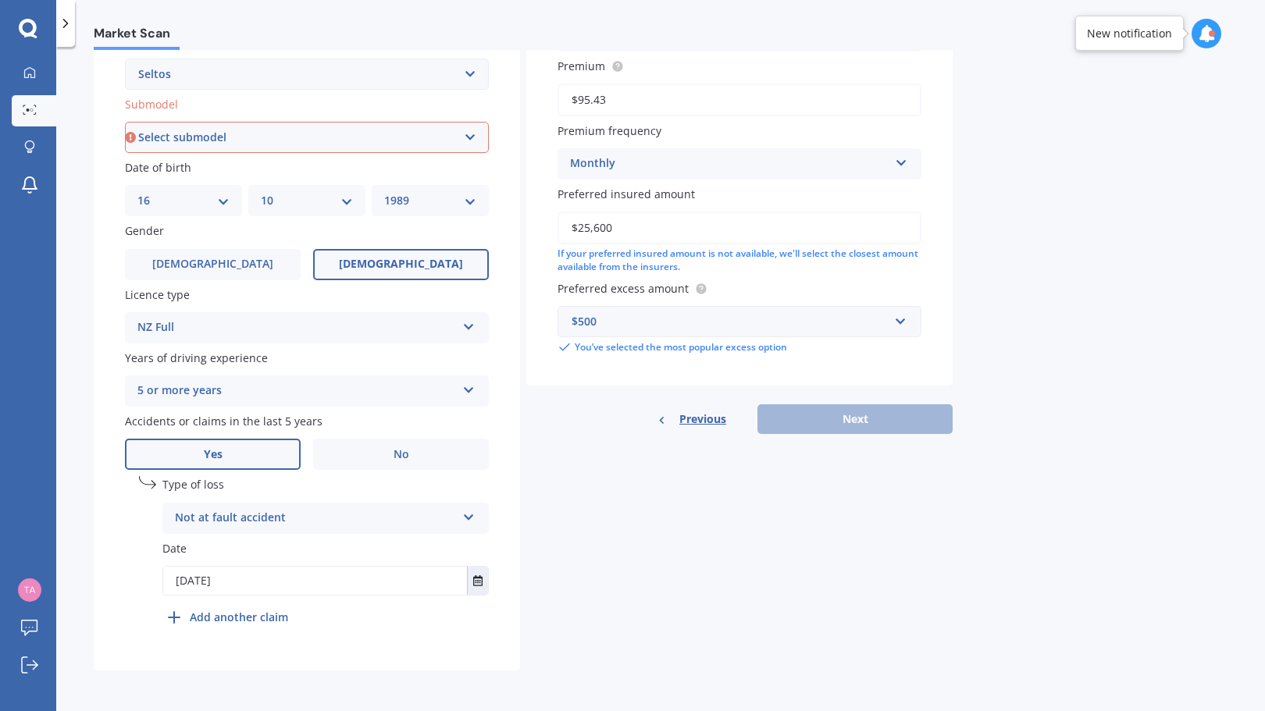
click at [478, 141] on select "Select submodel EX petrol 4WD Ltd petrol 4WD Ltd petrol turbo LTD2.0P/IV LX pet…" at bounding box center [307, 137] width 364 height 31
select select "LTD2.0P/IV"
click at [125, 122] on select "Select submodel EX petrol 4WD Ltd petrol 4WD Ltd petrol turbo LTD2.0P/IV LX pet…" at bounding box center [307, 137] width 364 height 31
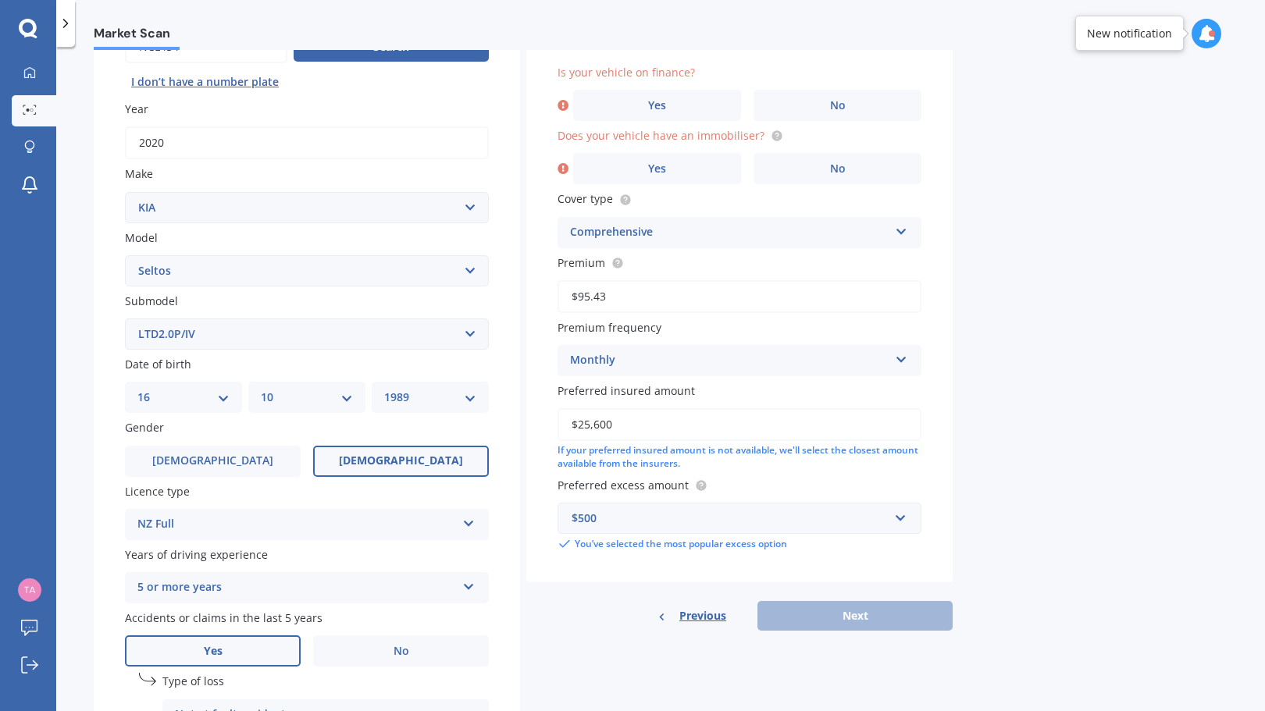
scroll to position [107, 0]
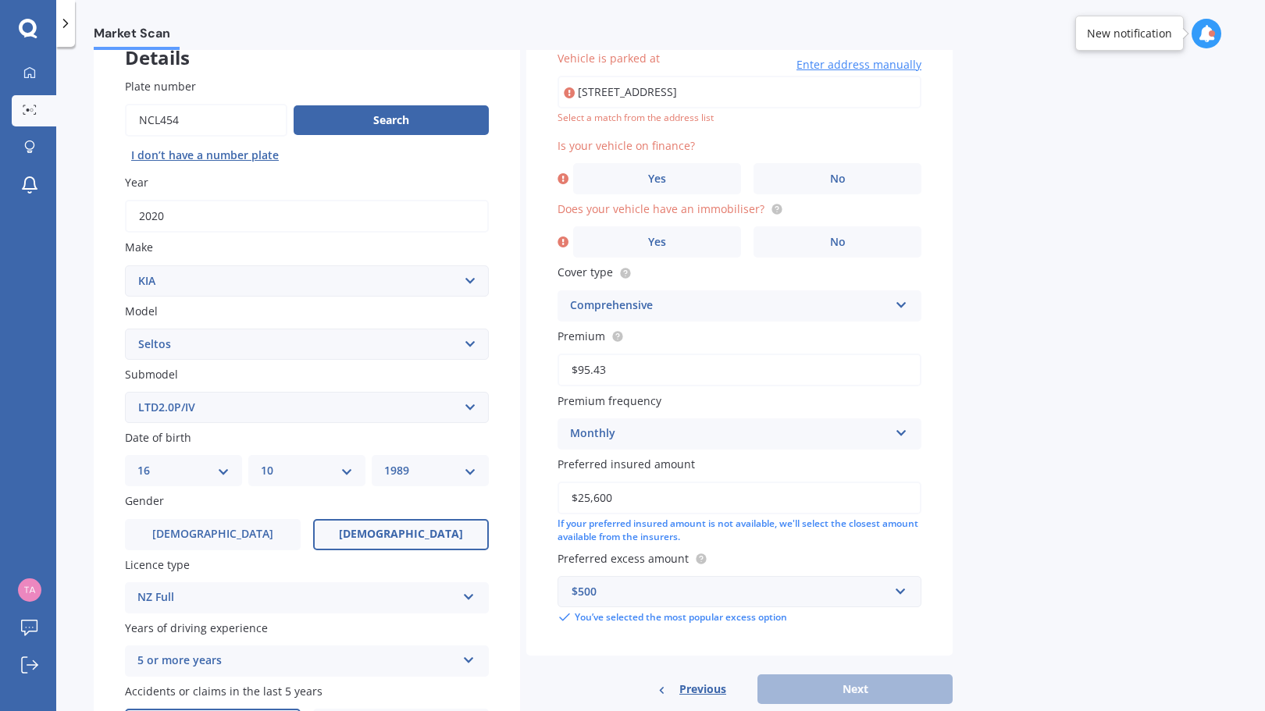
type input "[STREET_ADDRESS]"
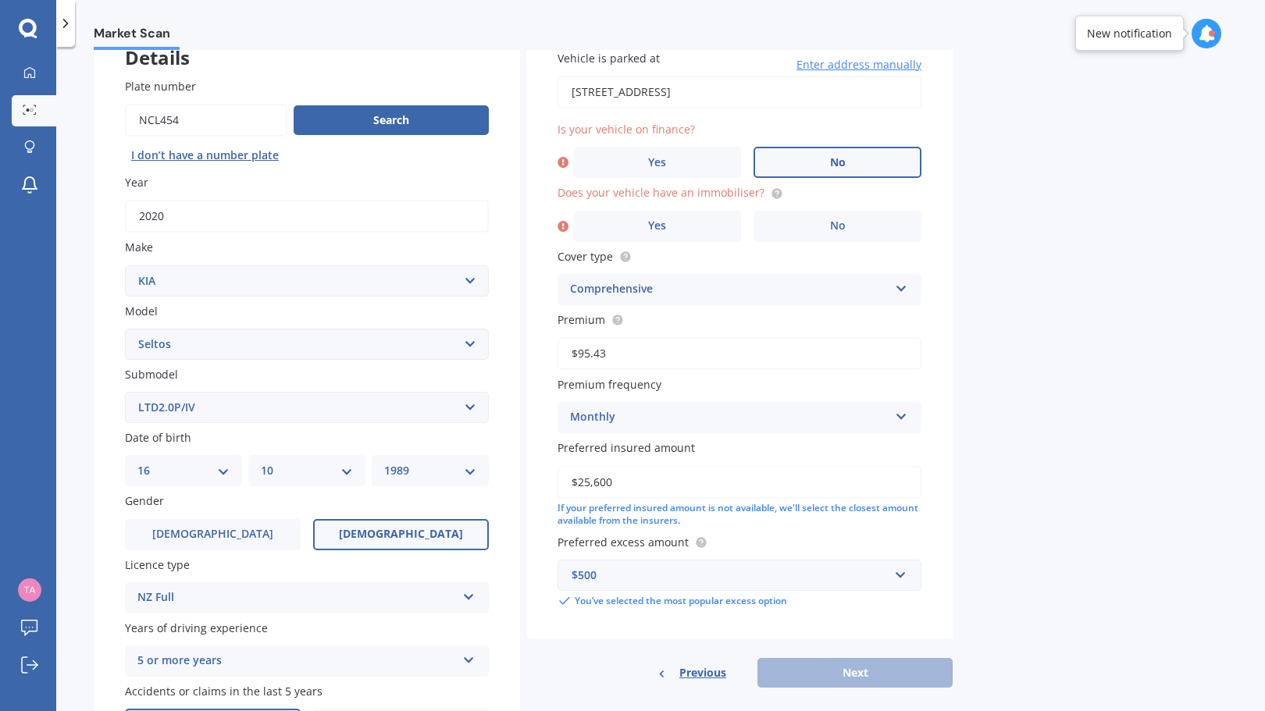
click at [859, 151] on label "No" at bounding box center [837, 162] width 168 height 31
click at [0, 0] on input "No" at bounding box center [0, 0] width 0 height 0
click at [714, 226] on label "Yes" at bounding box center [657, 226] width 168 height 31
click at [0, 0] on input "Yes" at bounding box center [0, 0] width 0 height 0
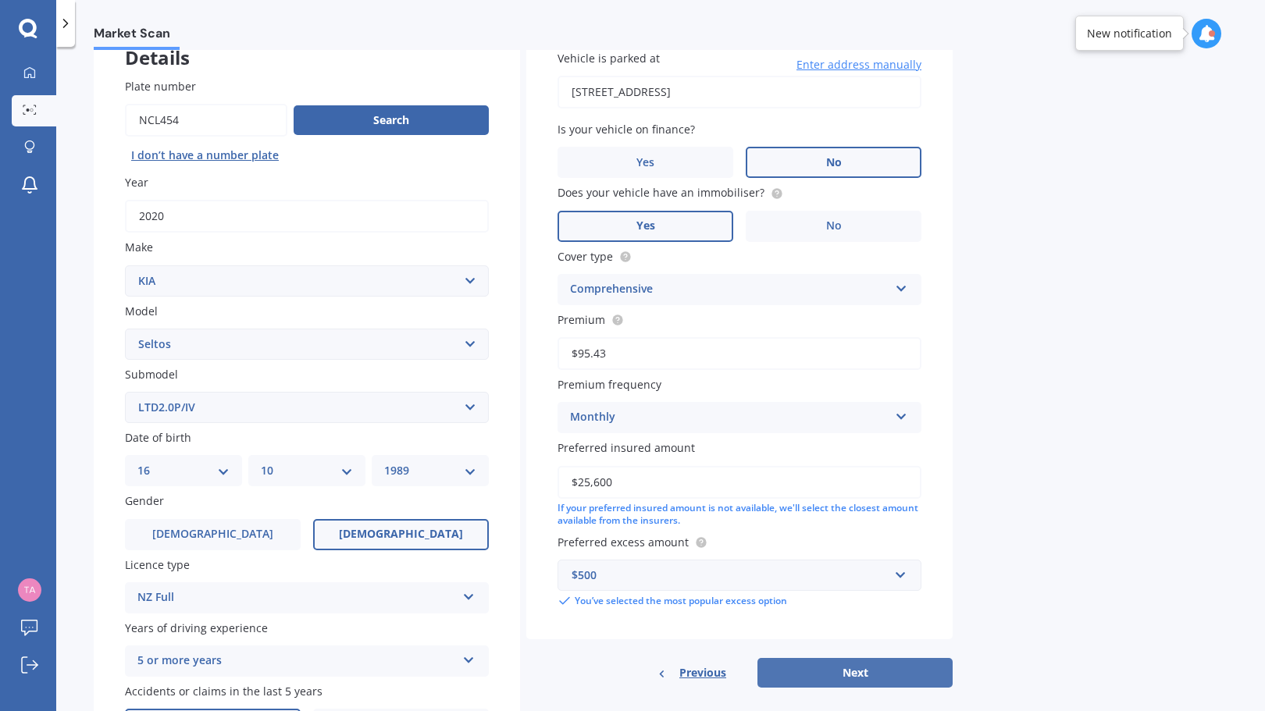
click at [848, 670] on button "Next" at bounding box center [854, 673] width 195 height 30
select select "16"
select select "10"
select select "1989"
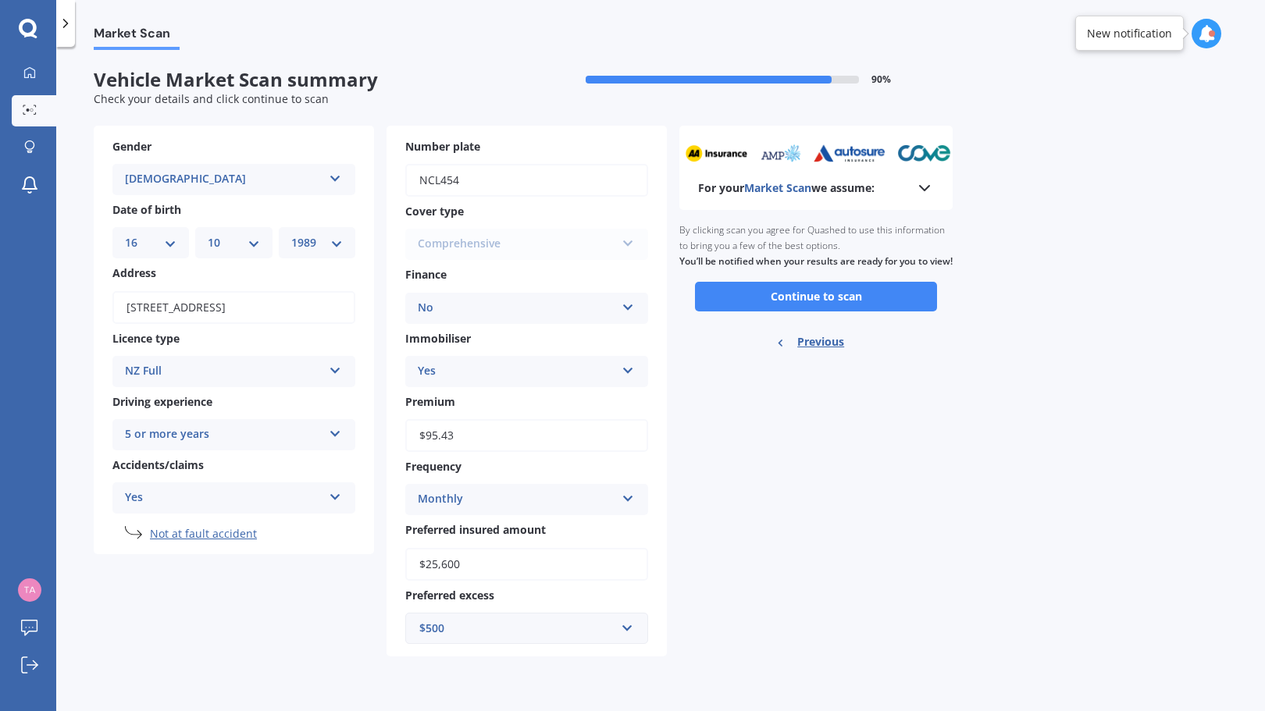
scroll to position [0, 0]
click at [782, 308] on button "Continue to scan" at bounding box center [816, 297] width 242 height 30
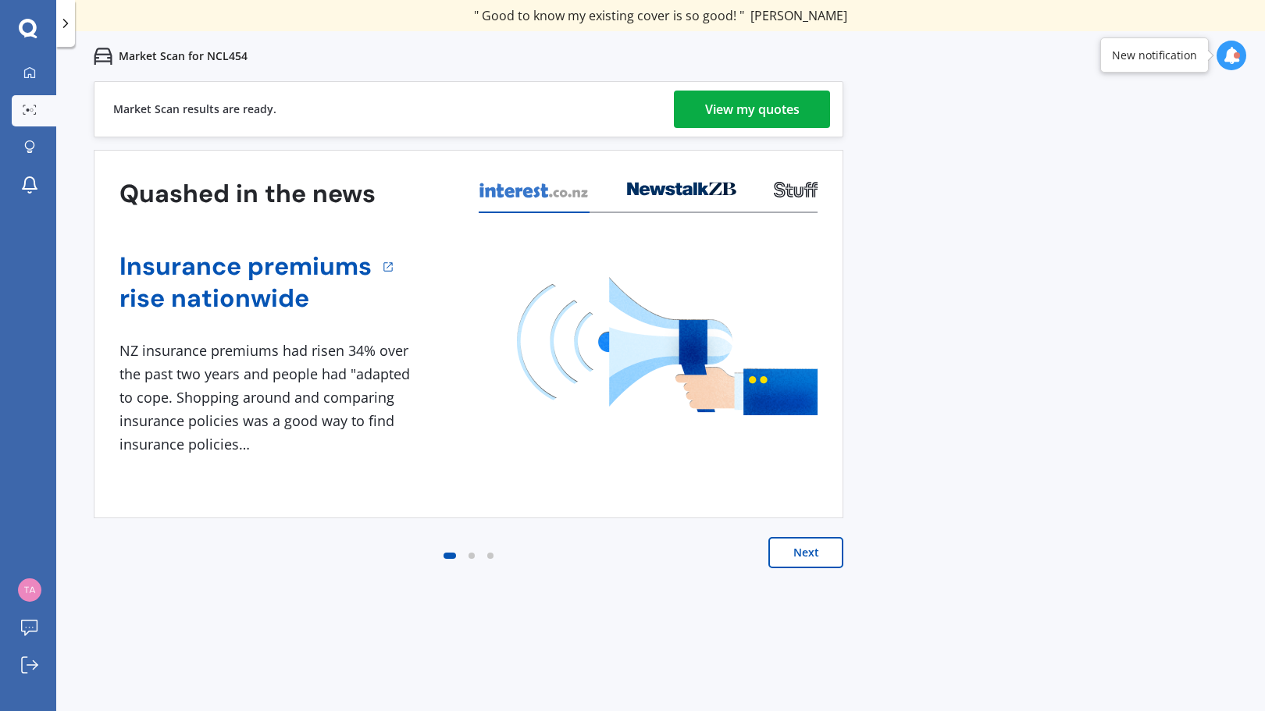
click at [759, 109] on div "View my quotes" at bounding box center [752, 109] width 94 height 37
